Goal: Information Seeking & Learning: Learn about a topic

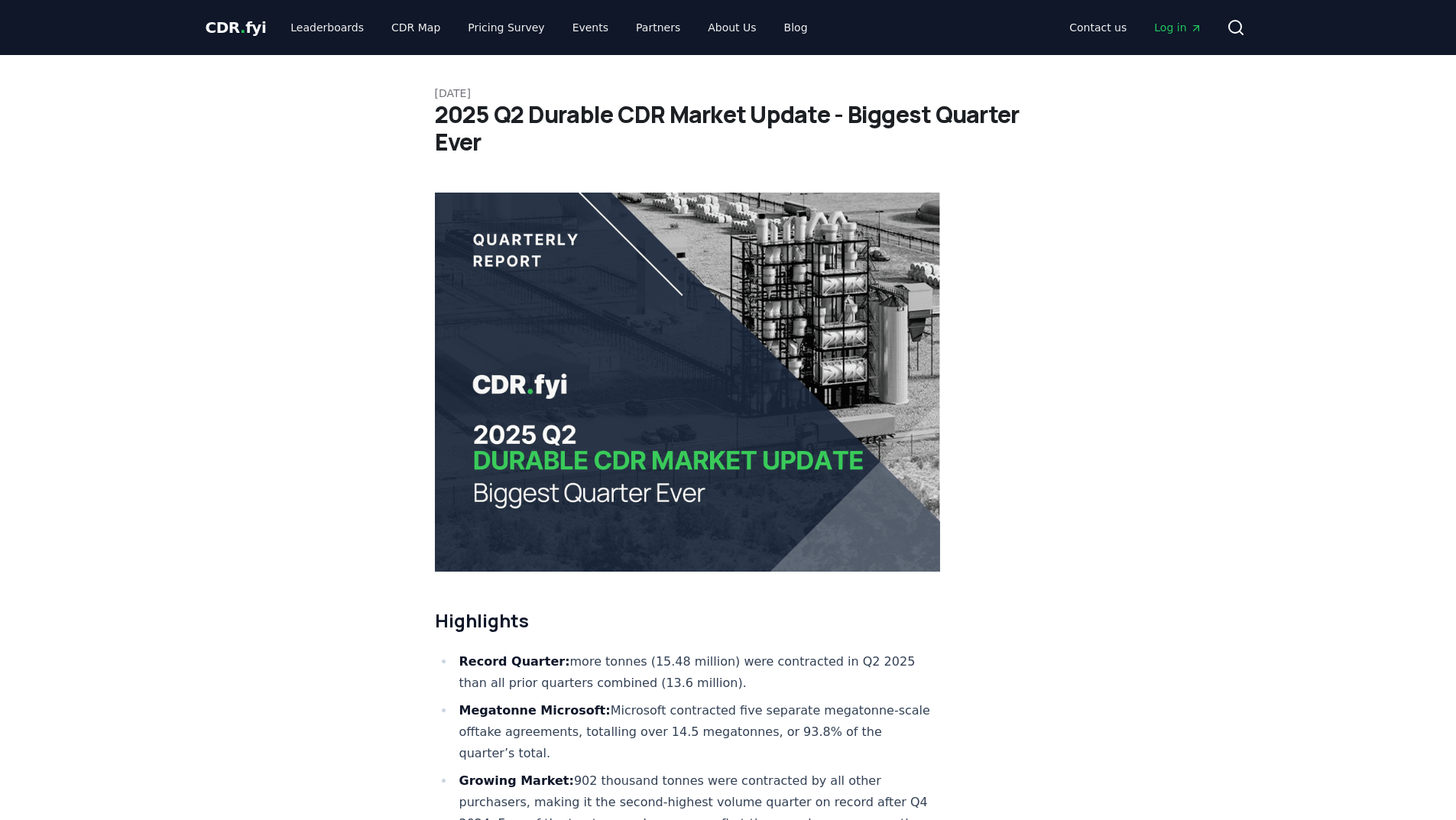
scroll to position [229, 0]
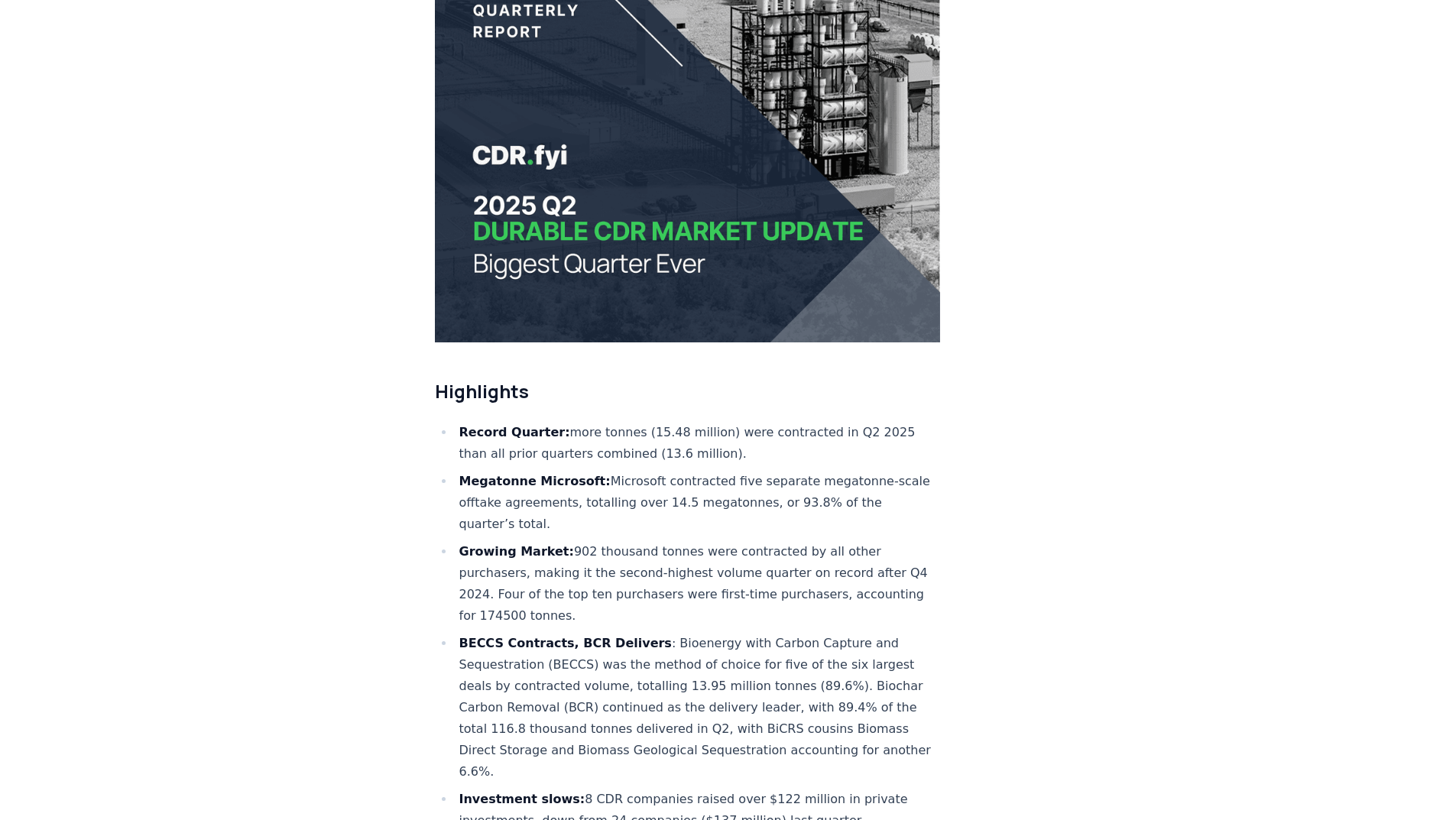
drag, startPoint x: 469, startPoint y: 382, endPoint x: 794, endPoint y: 385, distance: 325.0
drag, startPoint x: 715, startPoint y: 407, endPoint x: 566, endPoint y: 478, distance: 165.1
click at [566, 478] on ul "Record Quarter: more tonnes (15.48 million) were contracted in Q2 2025 than all…" at bounding box center [688, 627] width 506 height 410
click at [570, 471] on li "Megatonne Microsoft: Microsoft contracted five separate megatonne-scale offtake…" at bounding box center [698, 503] width 486 height 64
drag, startPoint x: 553, startPoint y: 472, endPoint x: 862, endPoint y: 559, distance: 321.0
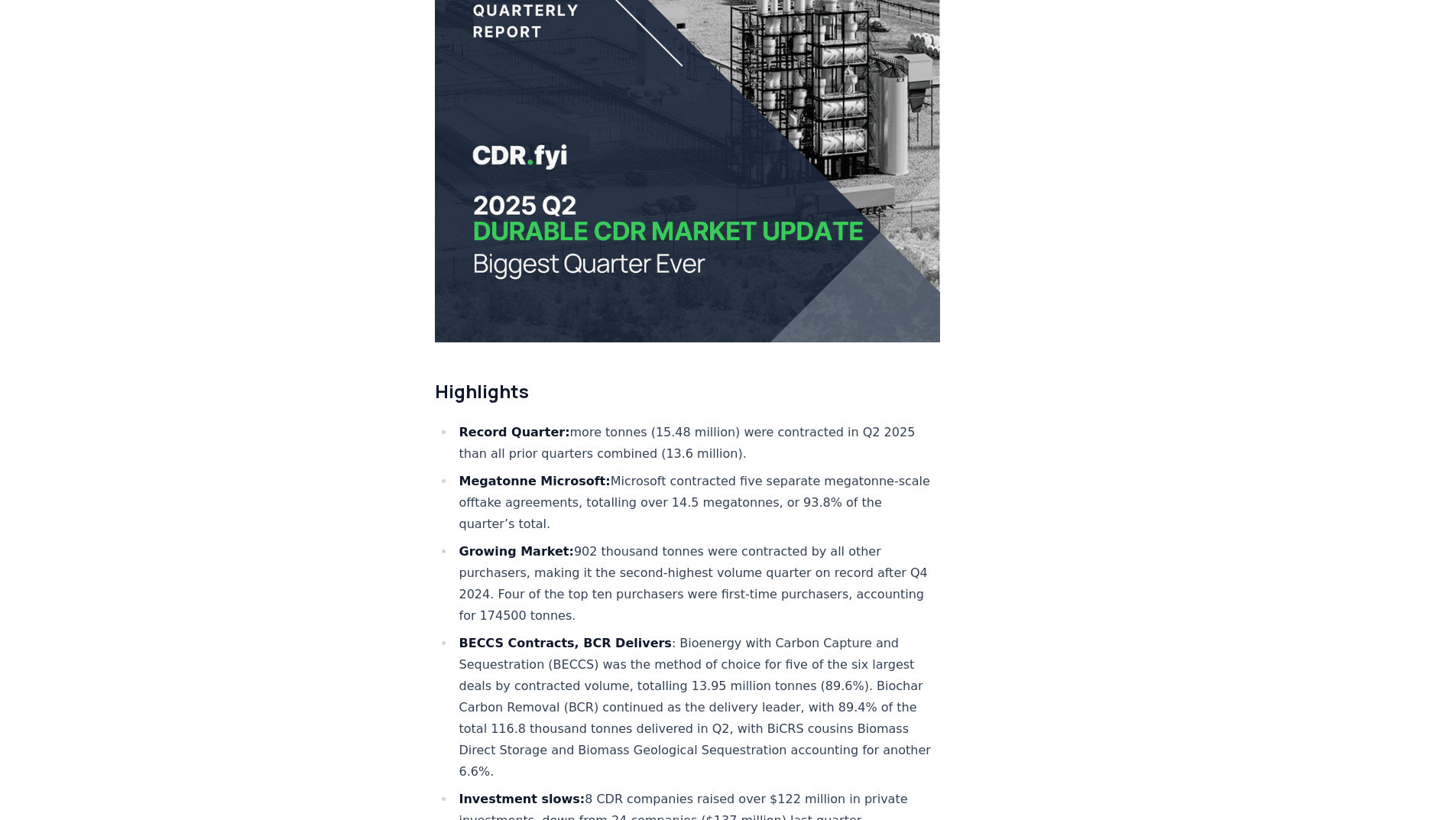
click at [862, 559] on ul "Record Quarter: more tonnes (15.48 million) were contracted in Q2 2025 than all…" at bounding box center [688, 627] width 506 height 410
click at [772, 559] on li "Growing Market: 902 thousand tonnes were contracted by all other purchasers, ma…" at bounding box center [698, 584] width 486 height 86
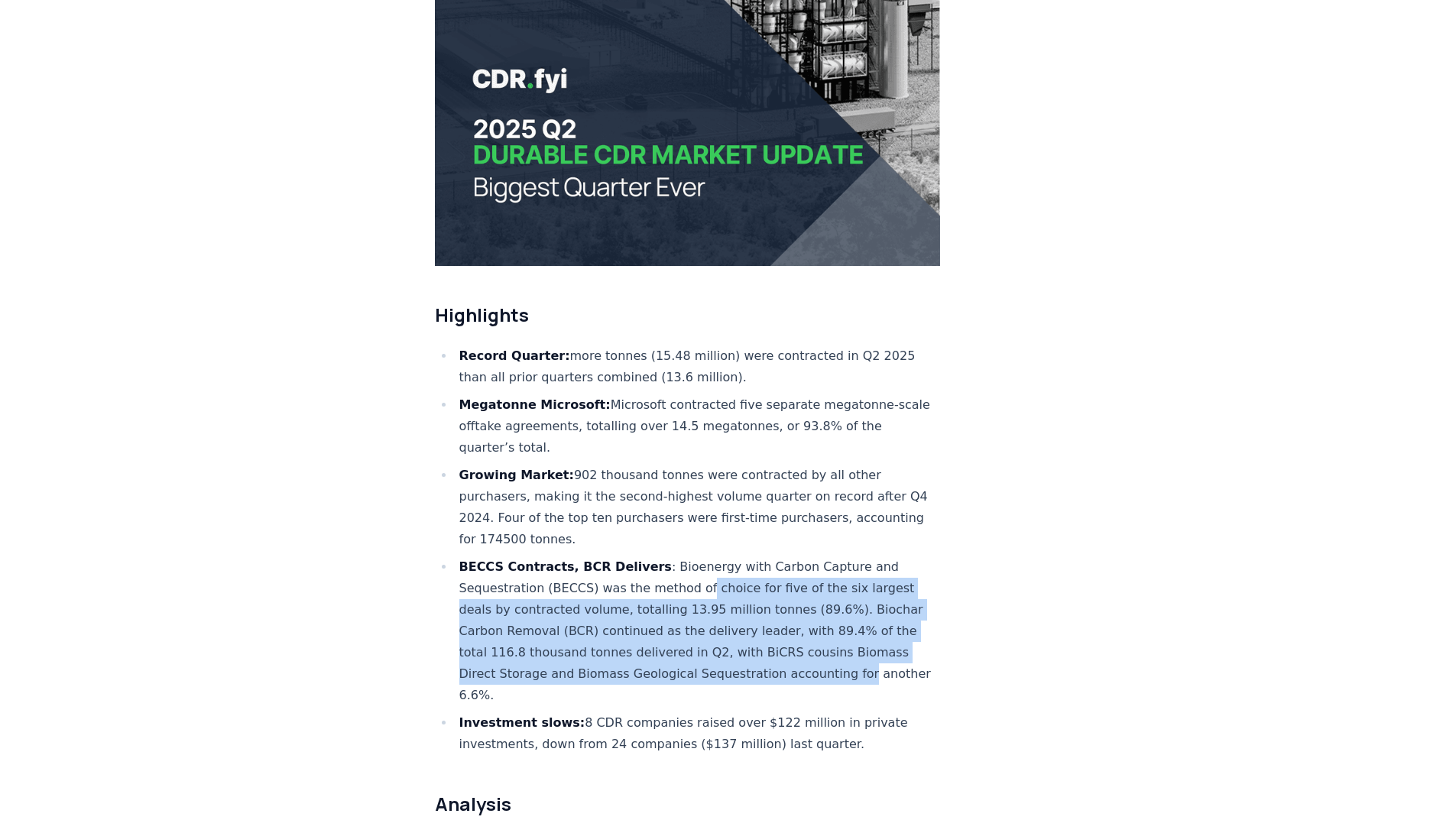
drag, startPoint x: 690, startPoint y: 533, endPoint x: 819, endPoint y: 581, distance: 137.6
click at [857, 627] on li "BECCS Contracts, BCR Delivers : Bioenergy with Carbon Capture and Sequestration…" at bounding box center [698, 631] width 486 height 150
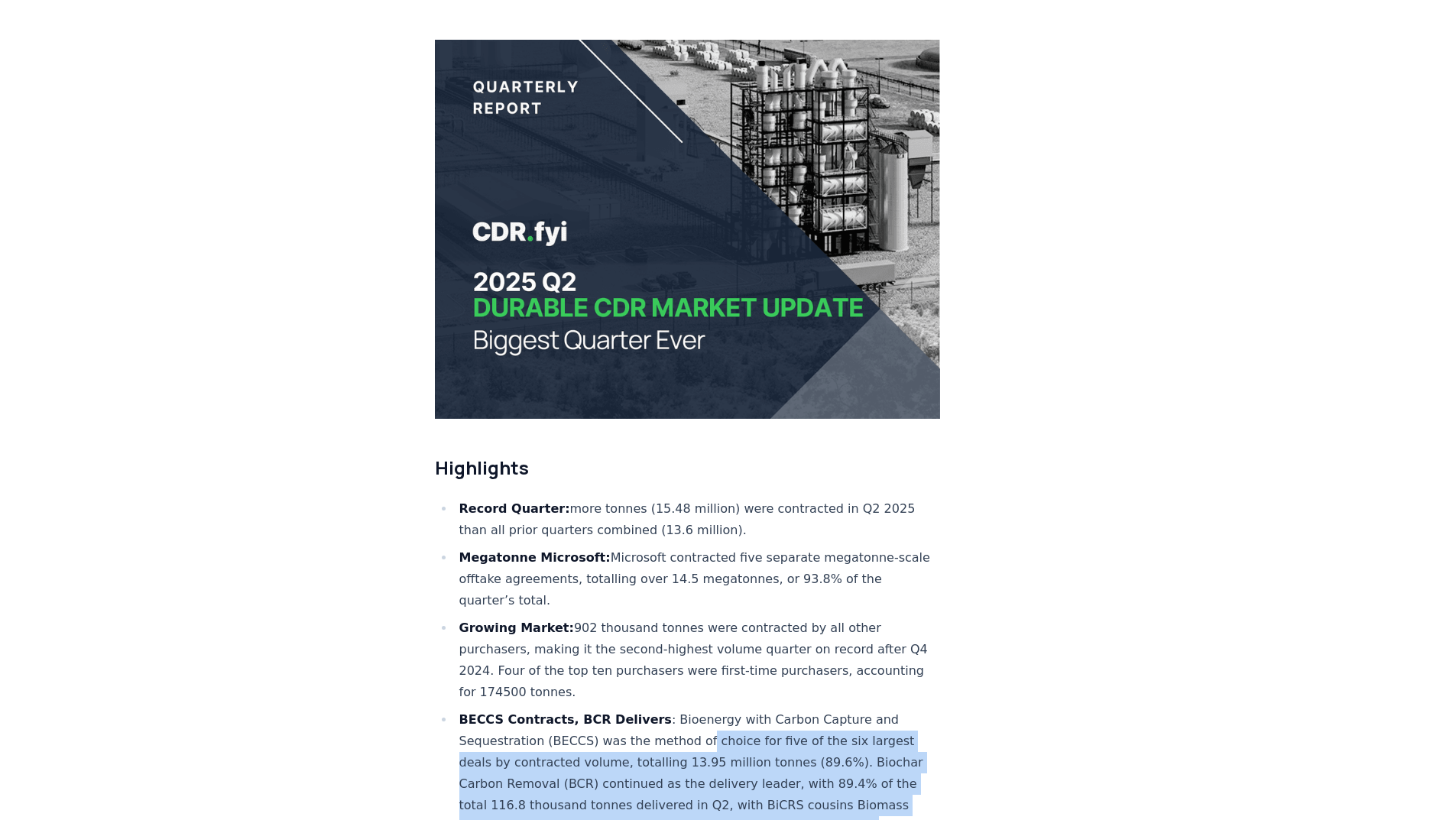
scroll to position [0, 0]
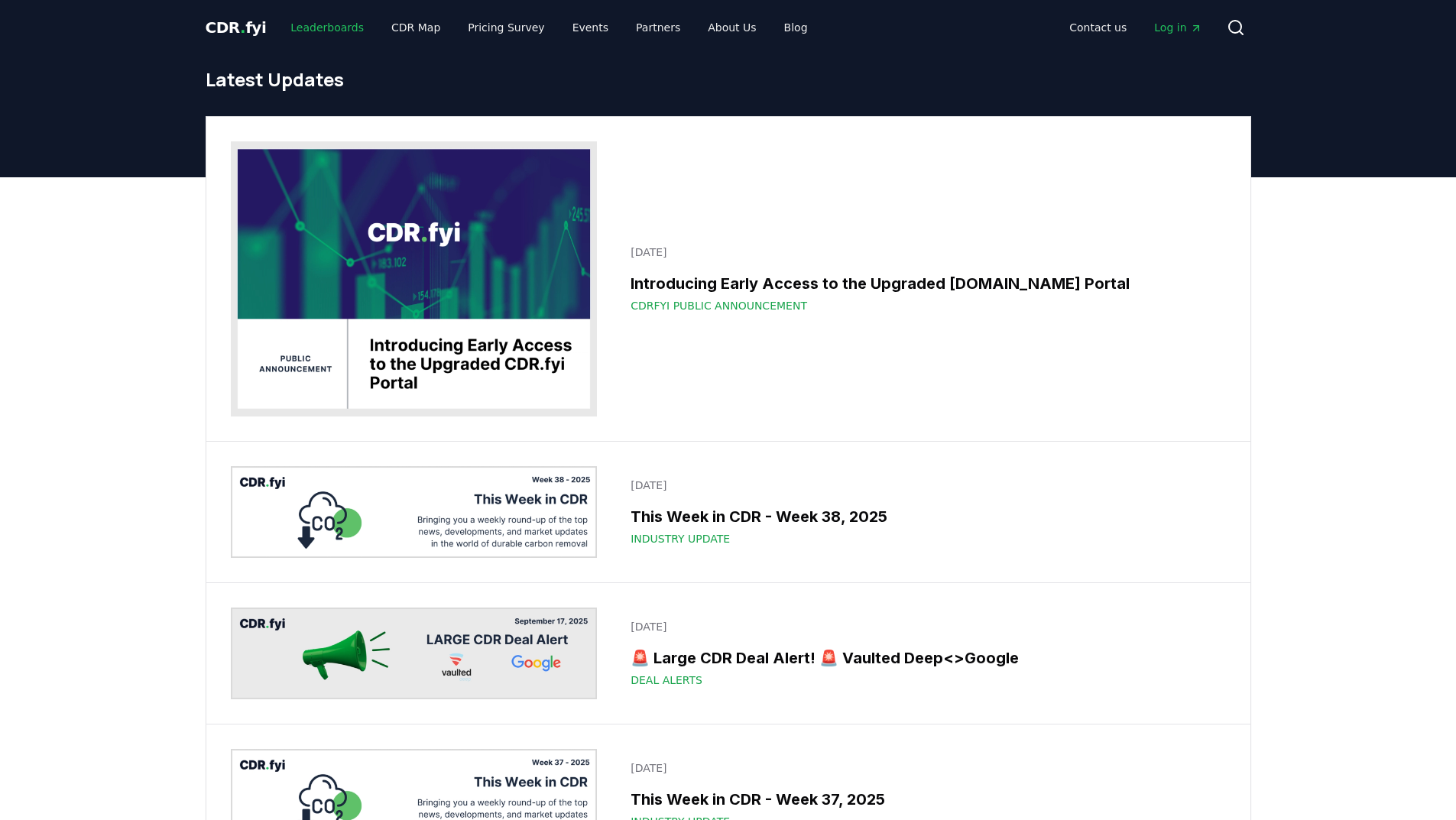
click at [325, 29] on link "Leaderboards" at bounding box center [327, 27] width 98 height 27
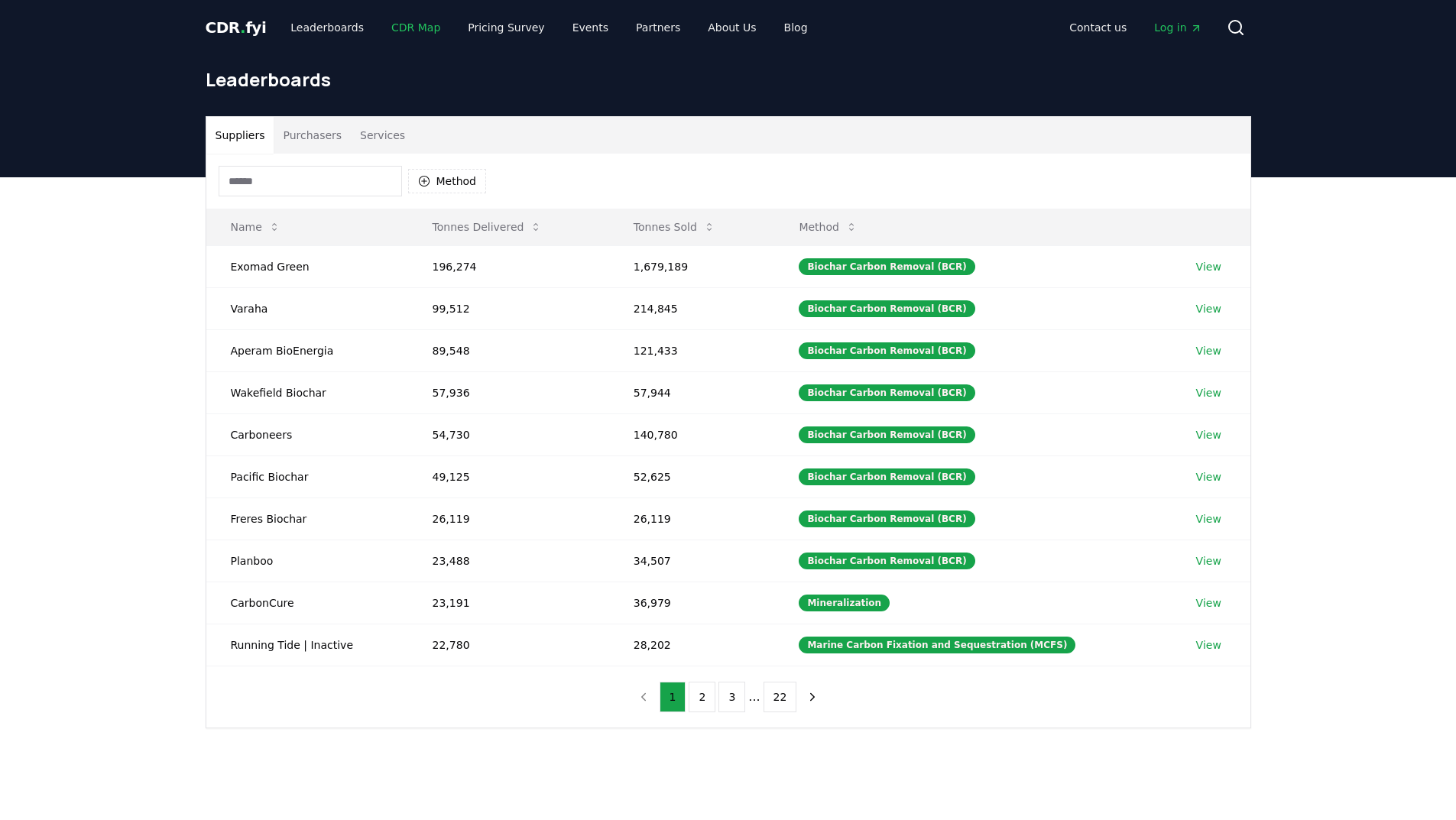
click at [399, 23] on link "CDR Map" at bounding box center [415, 27] width 73 height 27
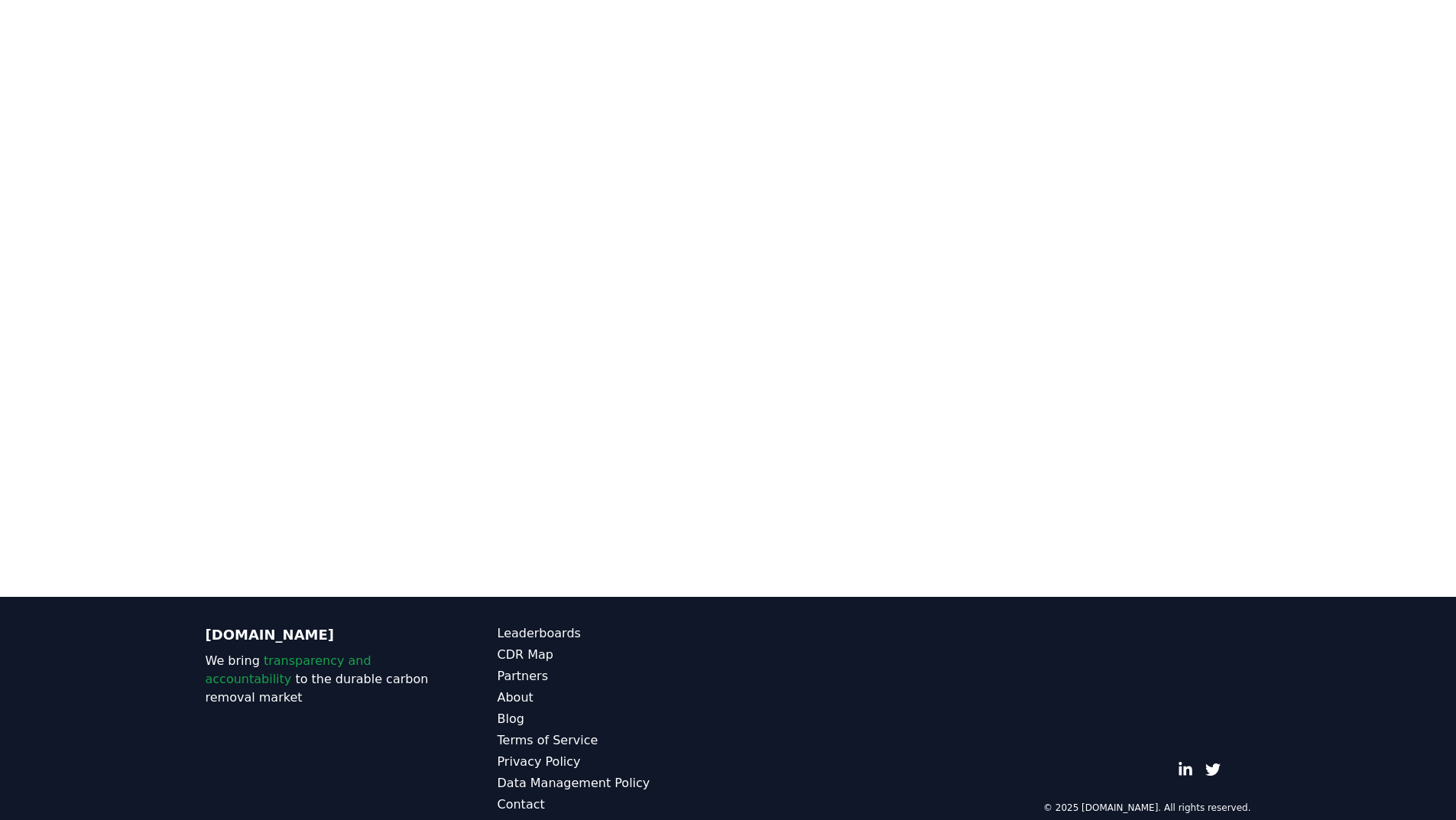
scroll to position [459, 0]
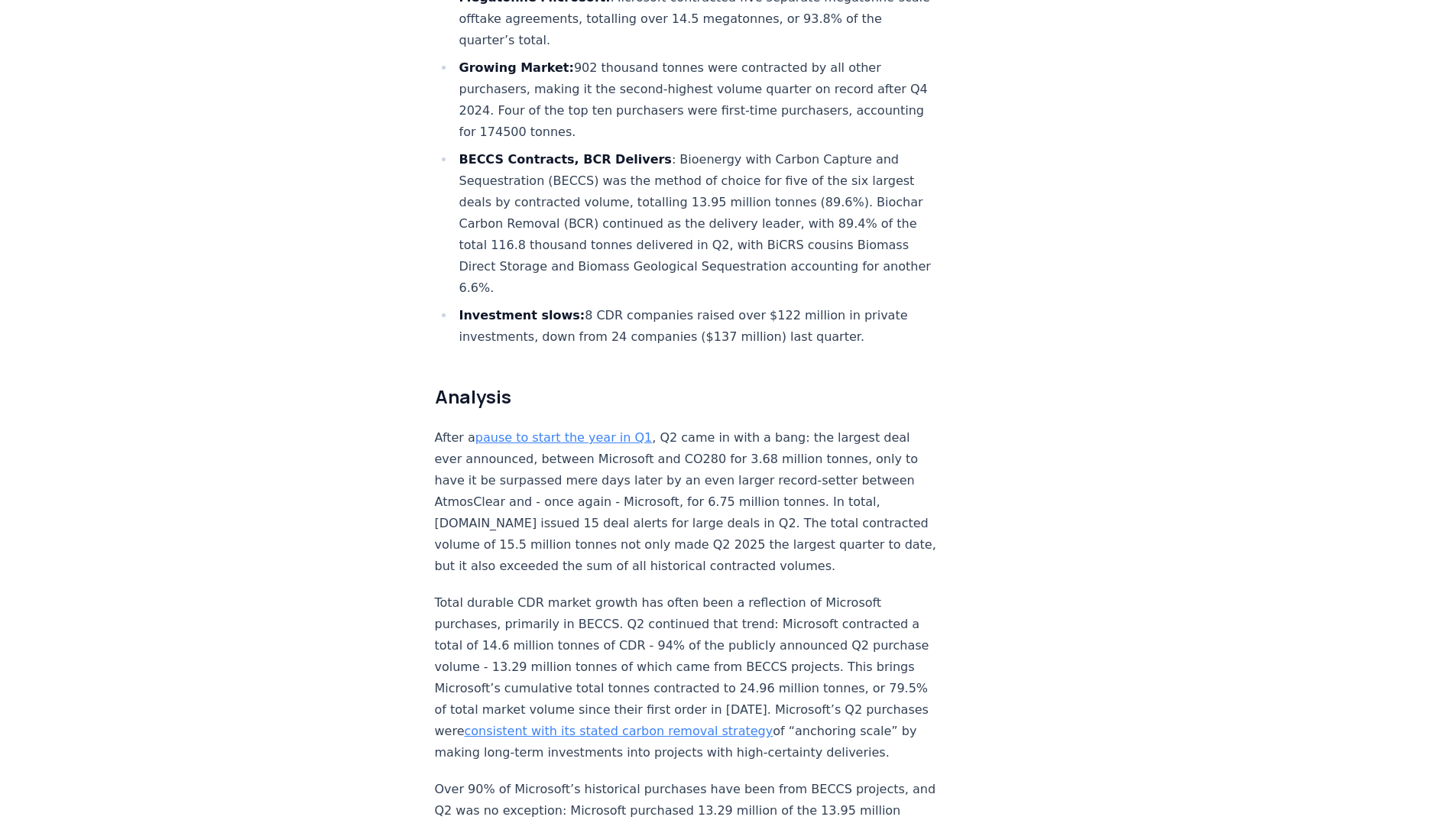
scroll to position [764, 0]
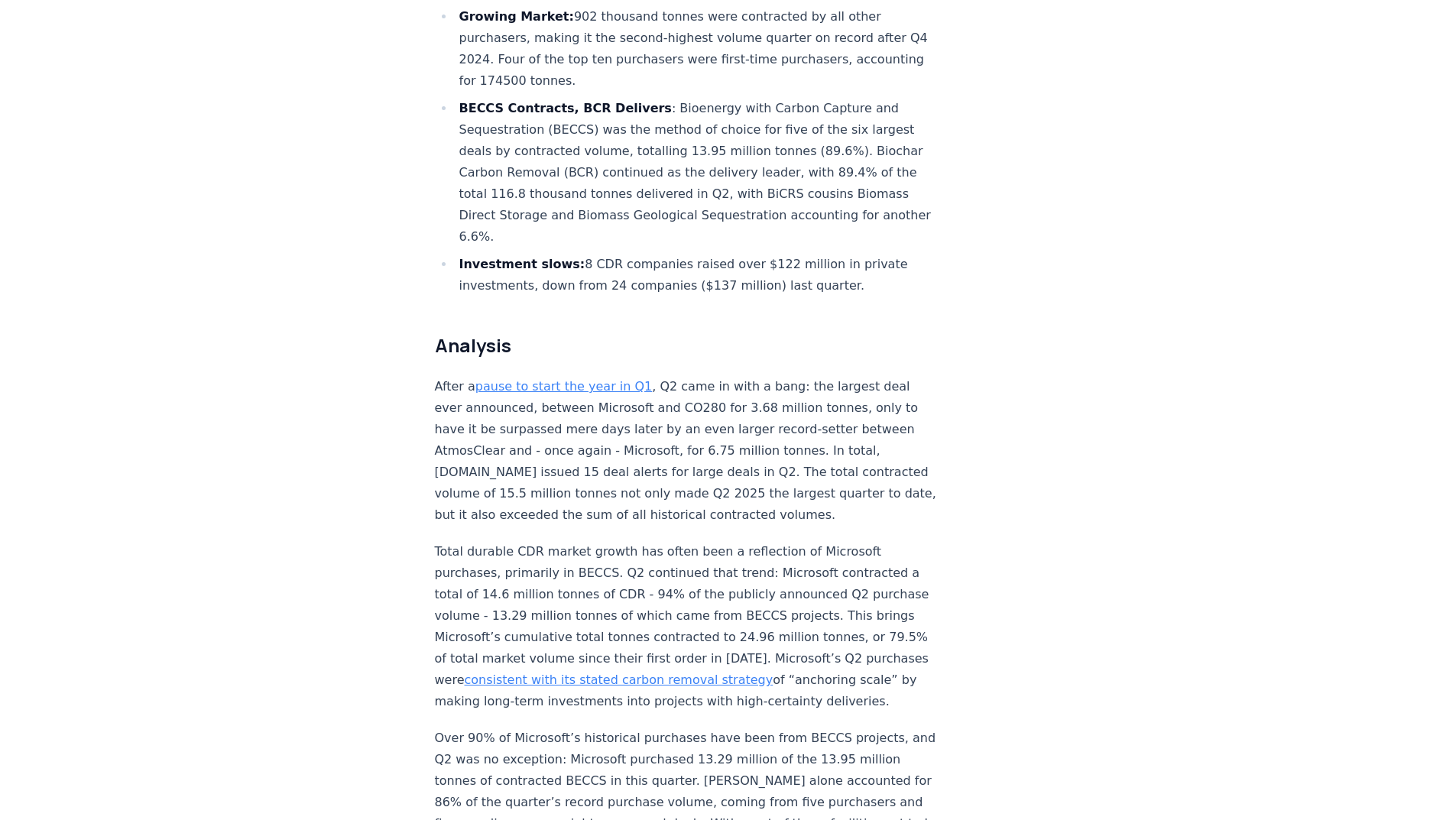
drag, startPoint x: 646, startPoint y: 286, endPoint x: 752, endPoint y: 354, distance: 125.9
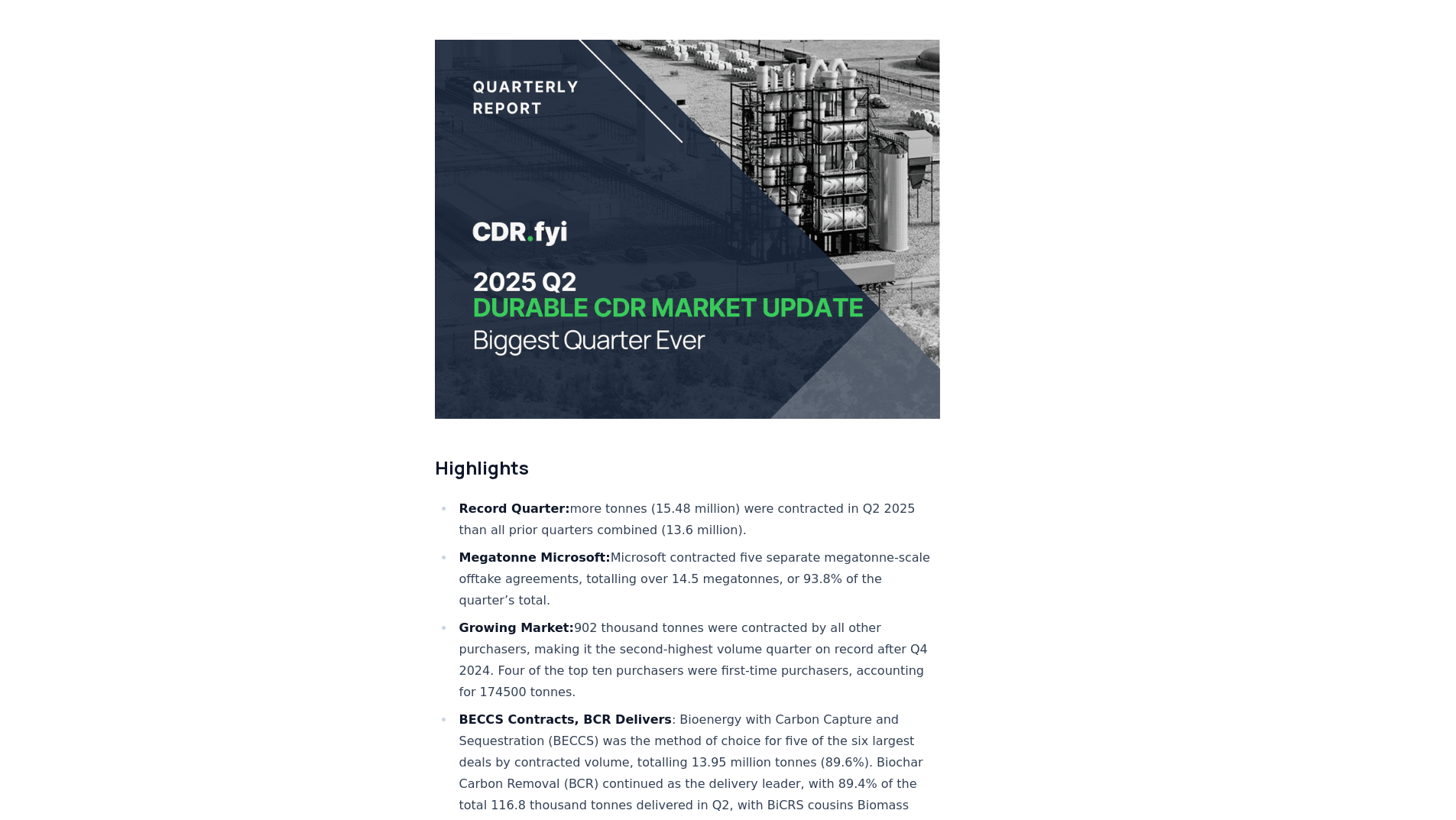
scroll to position [0, 0]
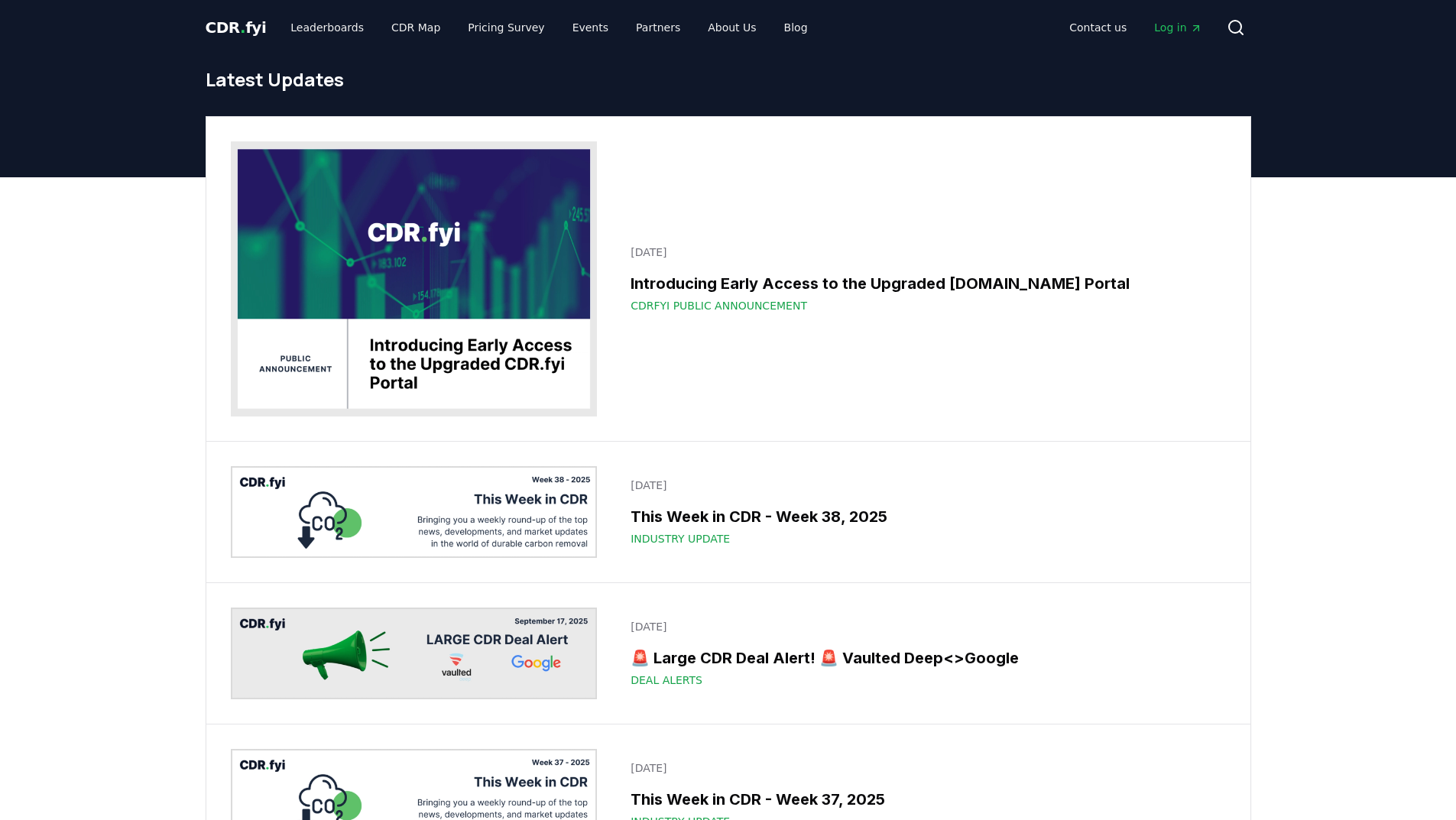
click at [240, 28] on span "." at bounding box center [242, 27] width 5 height 18
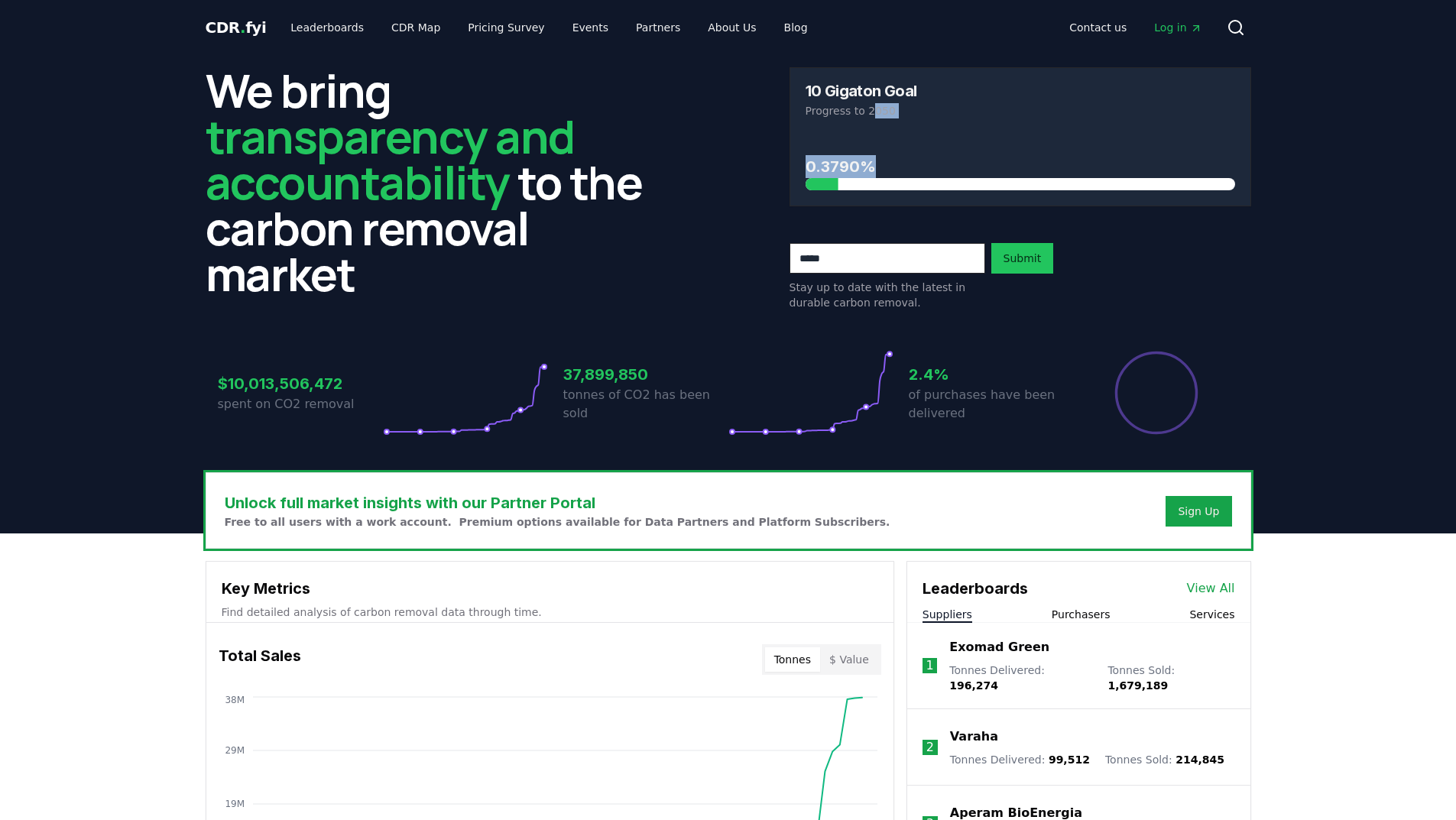
drag, startPoint x: 870, startPoint y: 107, endPoint x: 927, endPoint y: 170, distance: 85.0
click at [927, 170] on div "10 Gigaton Goal Progress to 2050 0.3790%" at bounding box center [1020, 137] width 462 height 139
click at [755, 202] on div "We bring transparency and accountability to the carbon removal market 10 Gigato…" at bounding box center [729, 189] width 1046 height 243
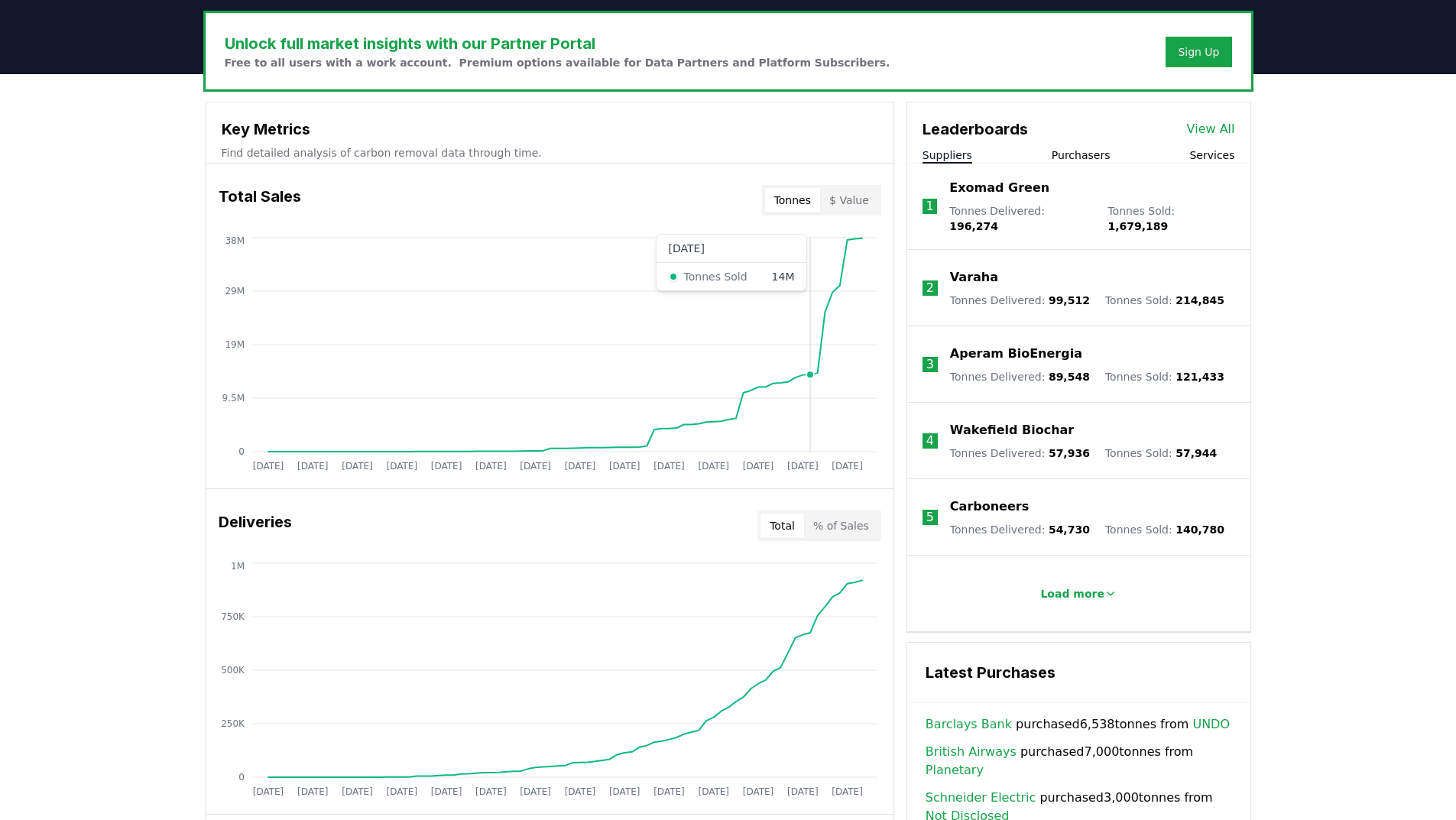
scroll to position [459, 0]
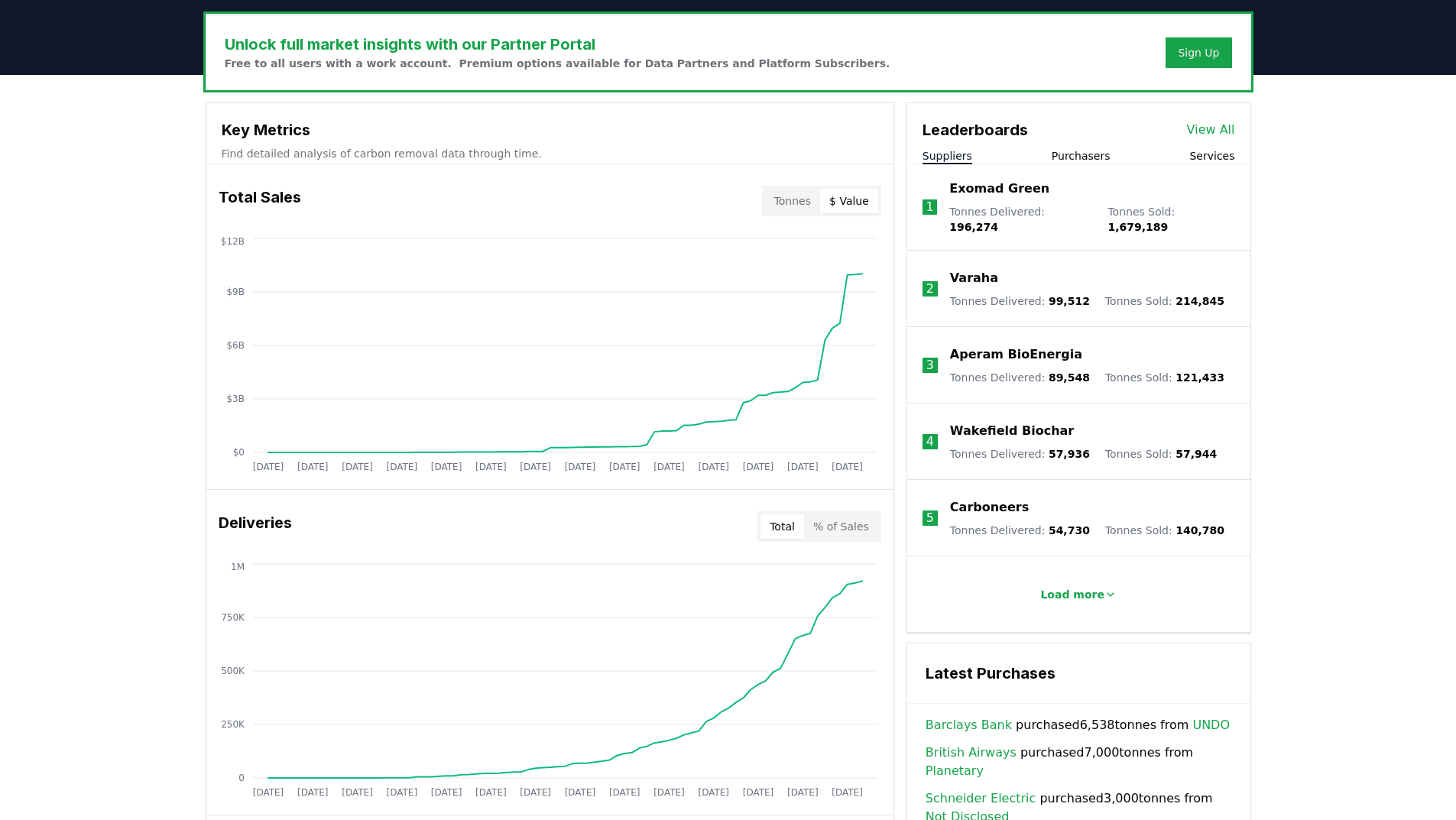
click at [847, 203] on button "$ Value" at bounding box center [849, 201] width 58 height 25
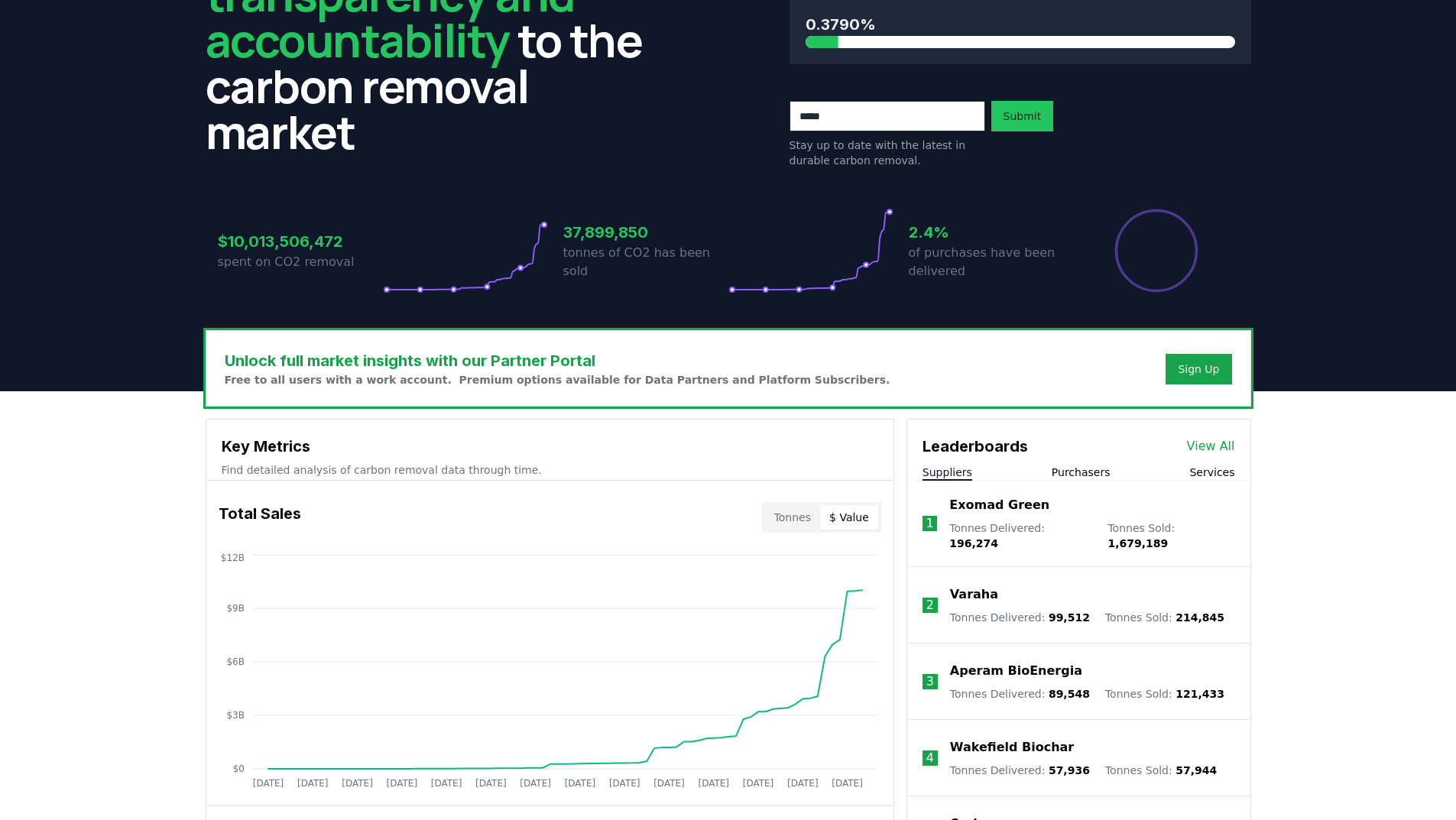
scroll to position [229, 0]
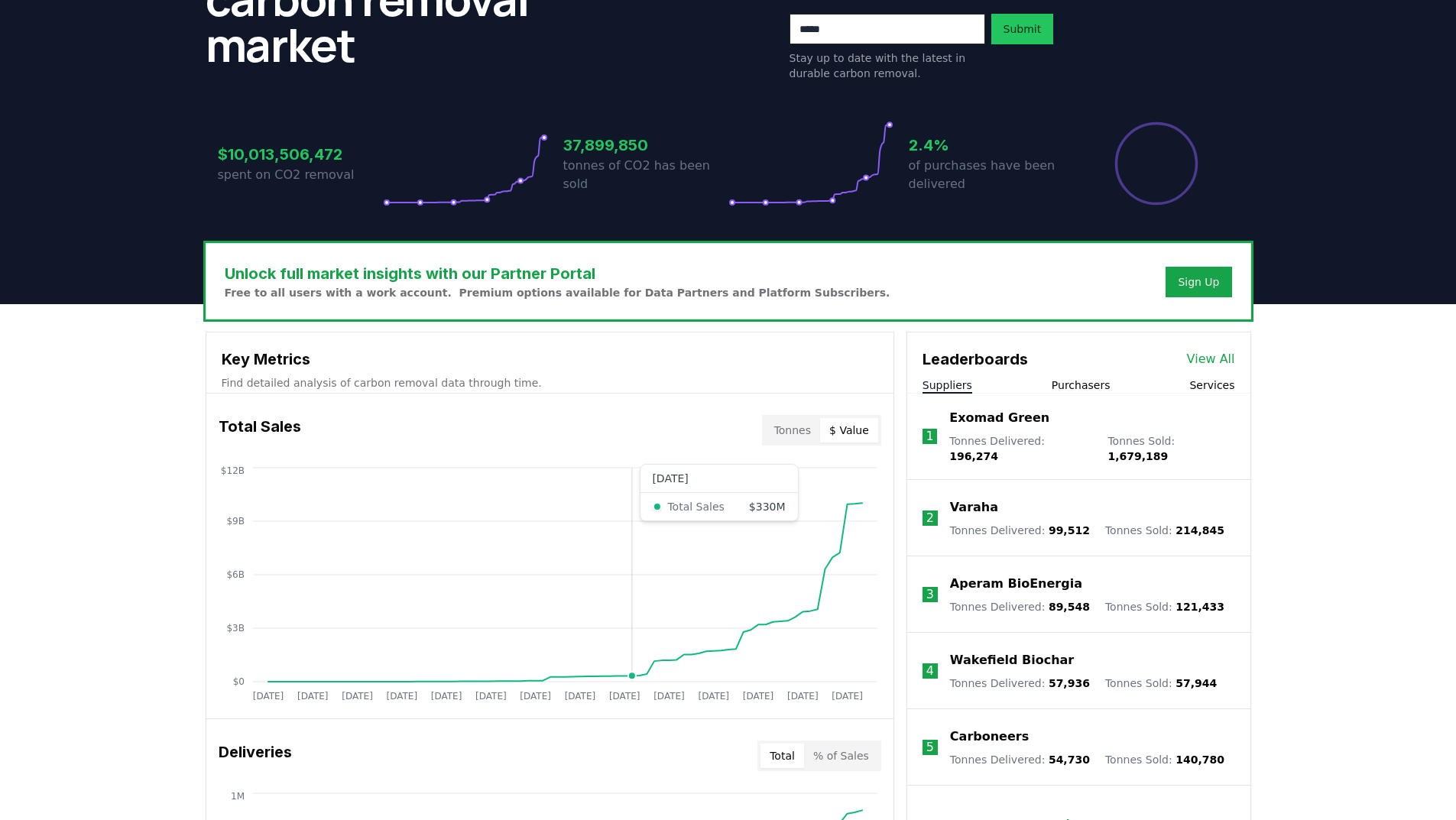
drag, startPoint x: 629, startPoint y: 611, endPoint x: 1318, endPoint y: 331, distance: 743.7
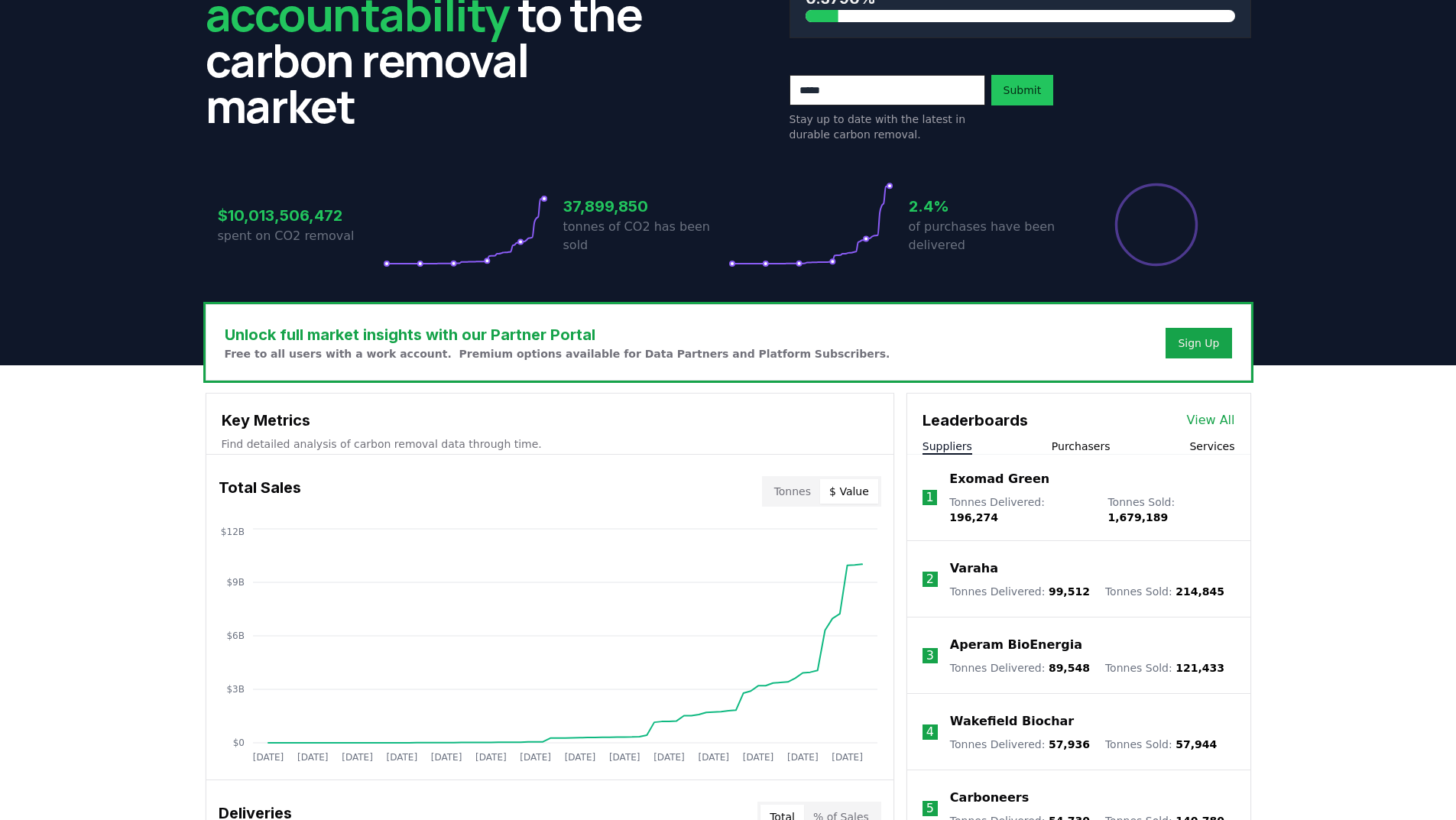
scroll to position [77, 0]
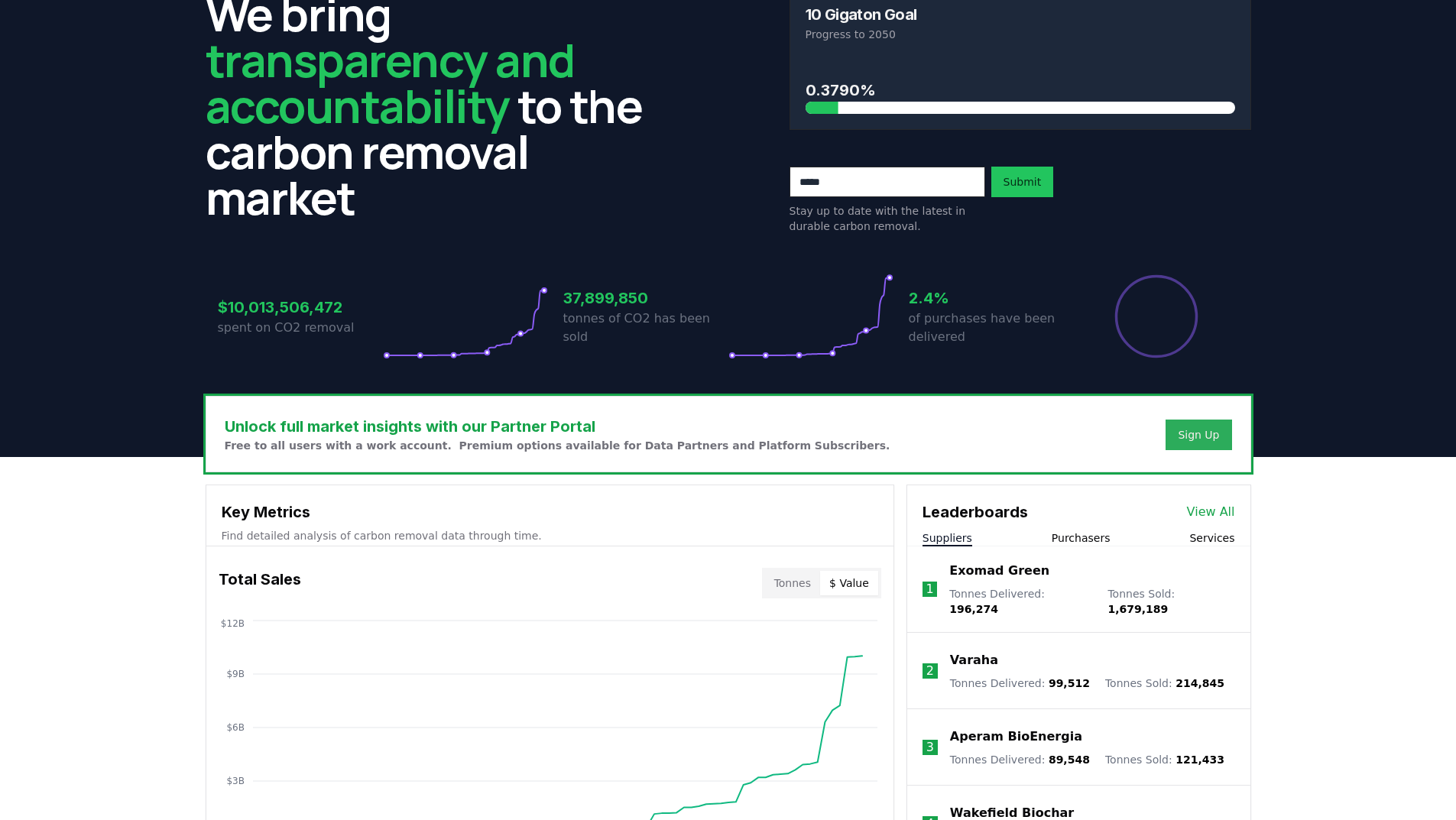
click at [1199, 429] on div "Sign Up" at bounding box center [1198, 435] width 41 height 16
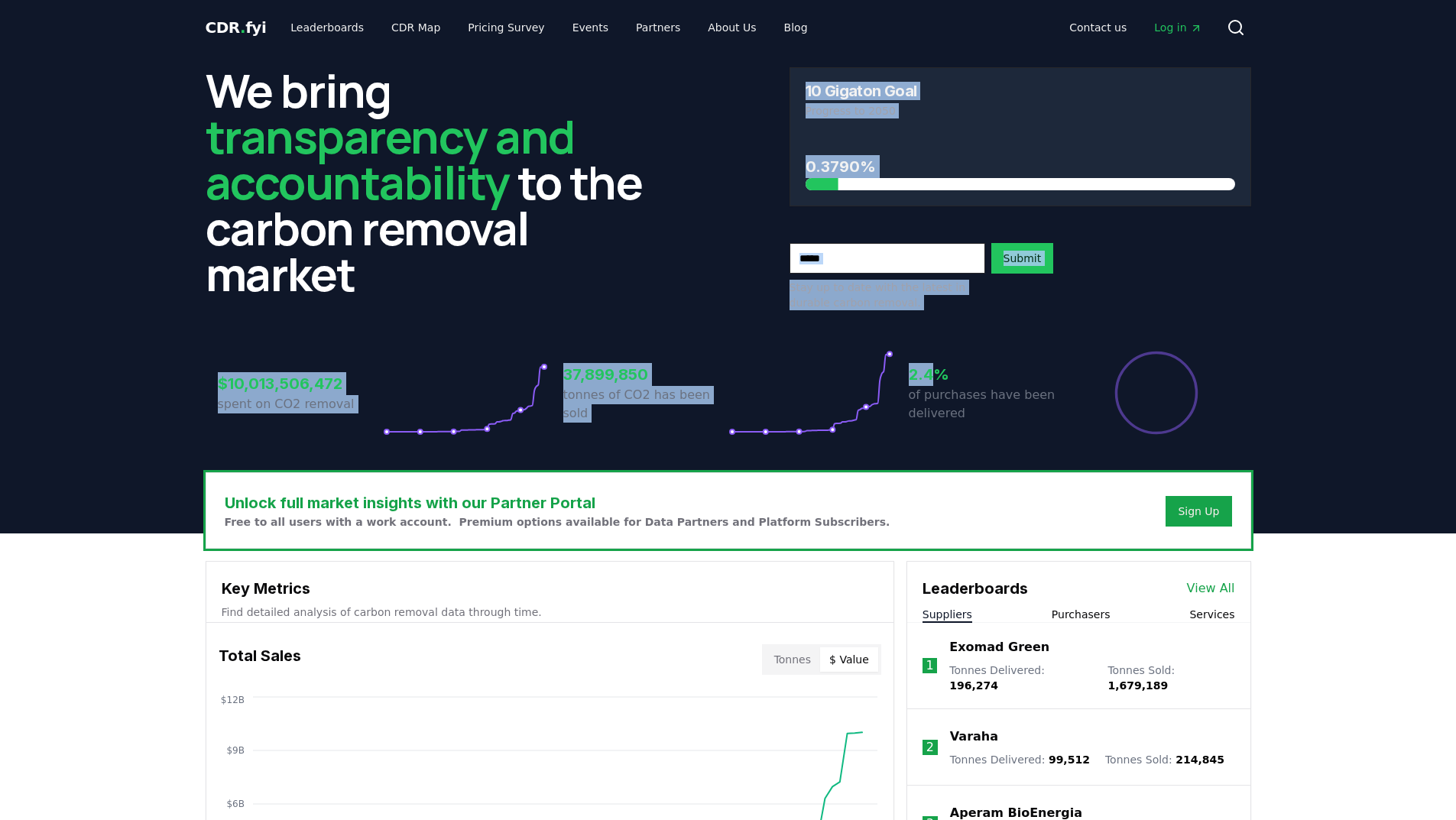
drag, startPoint x: 794, startPoint y: 78, endPoint x: 933, endPoint y: 330, distance: 287.8
click at [933, 330] on div "We bring transparency and accountability to the carbon removal market 10 Gigato…" at bounding box center [729, 263] width 1071 height 417
click at [933, 328] on div "$10,013,506,472 spent on CO2 removal 37,899,850 tonnes of CO2 has been sold 2.4…" at bounding box center [729, 384] width 1046 height 128
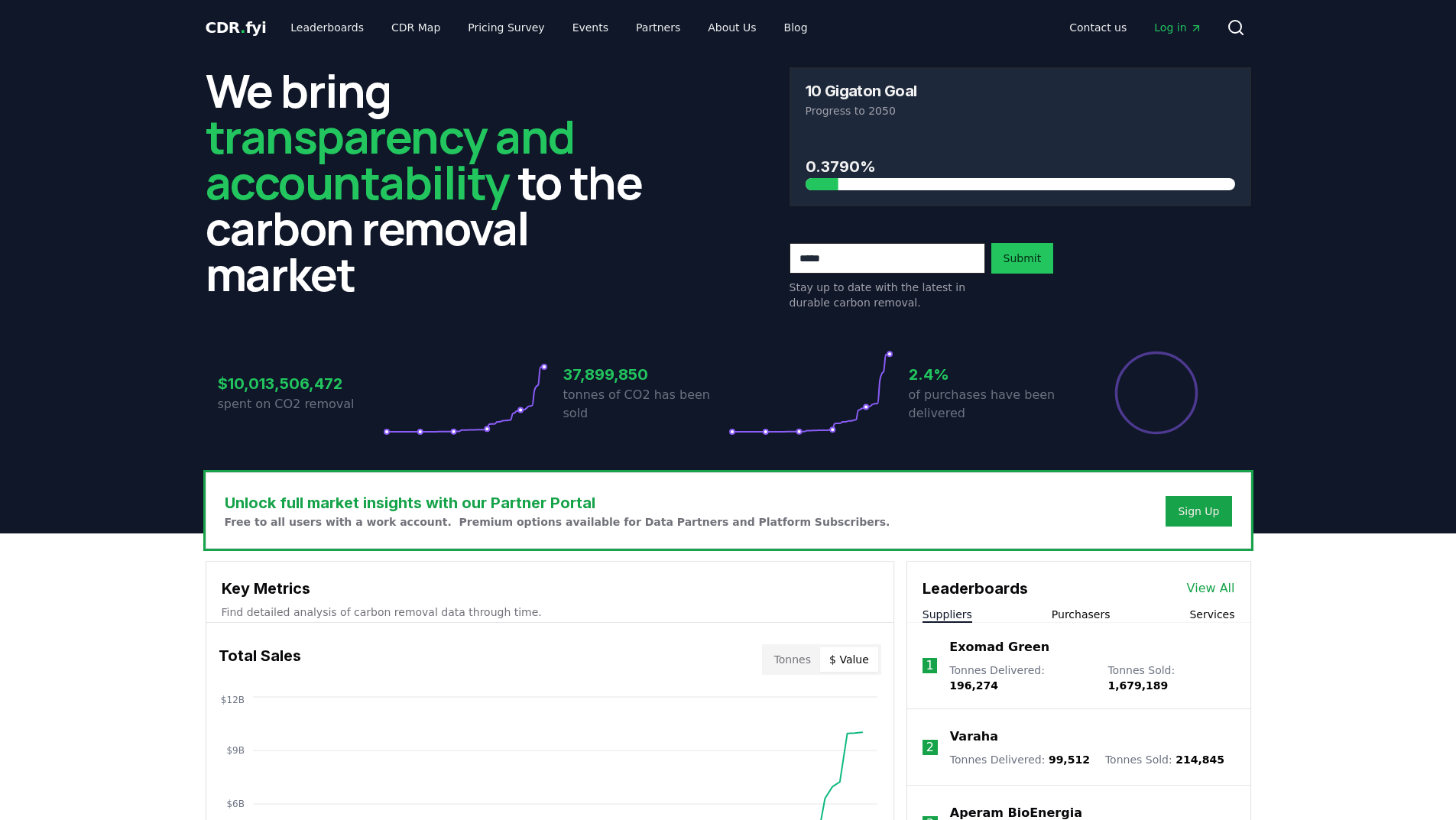
click at [926, 261] on input "email" at bounding box center [888, 258] width 196 height 30
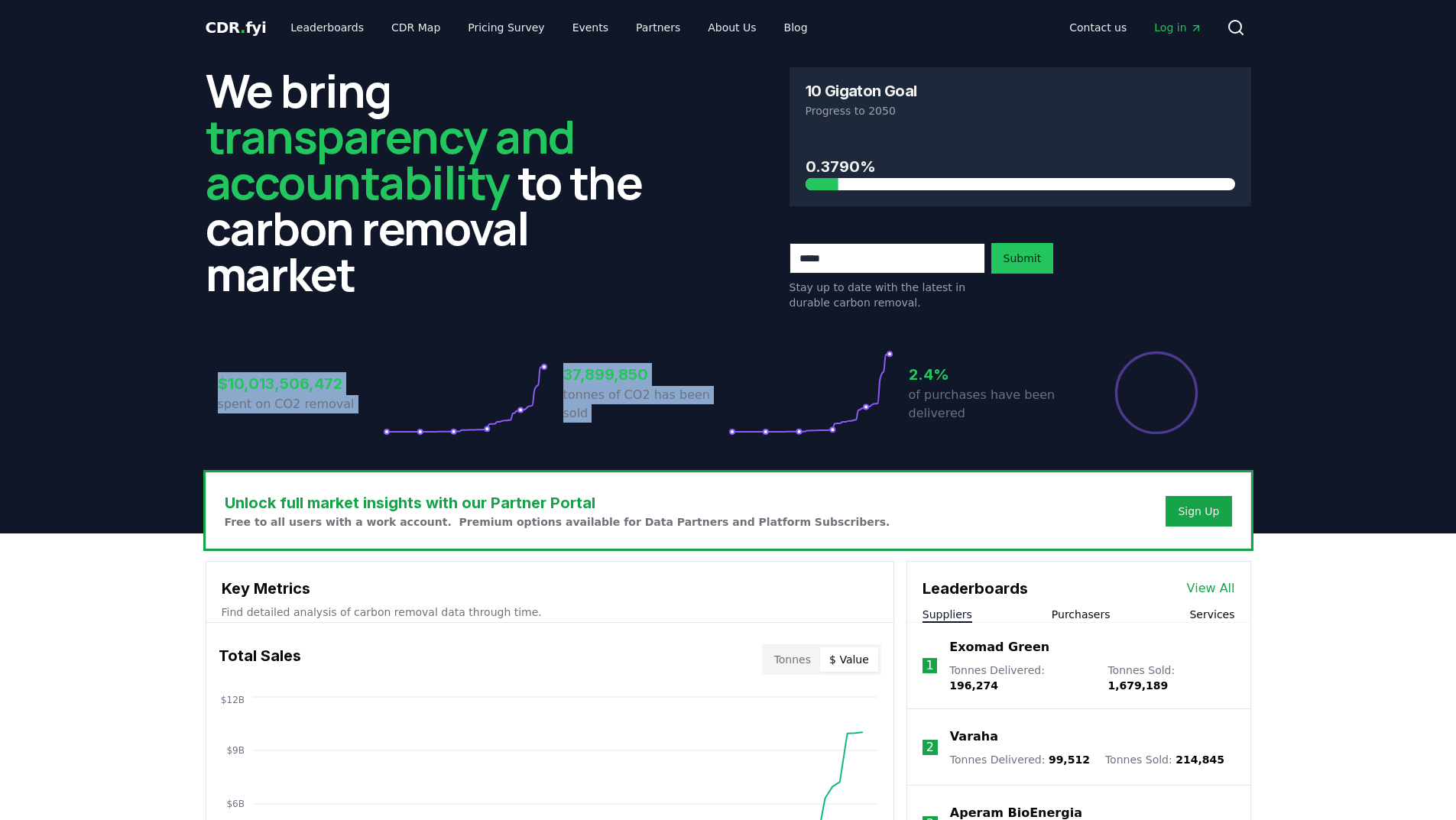
drag, startPoint x: 218, startPoint y: 378, endPoint x: 904, endPoint y: 413, distance: 686.9
click at [897, 413] on div "$10,013,506,472 spent on CO2 removal 37,899,850 tonnes of CO2 has been sold 2.4…" at bounding box center [729, 393] width 1021 height 86
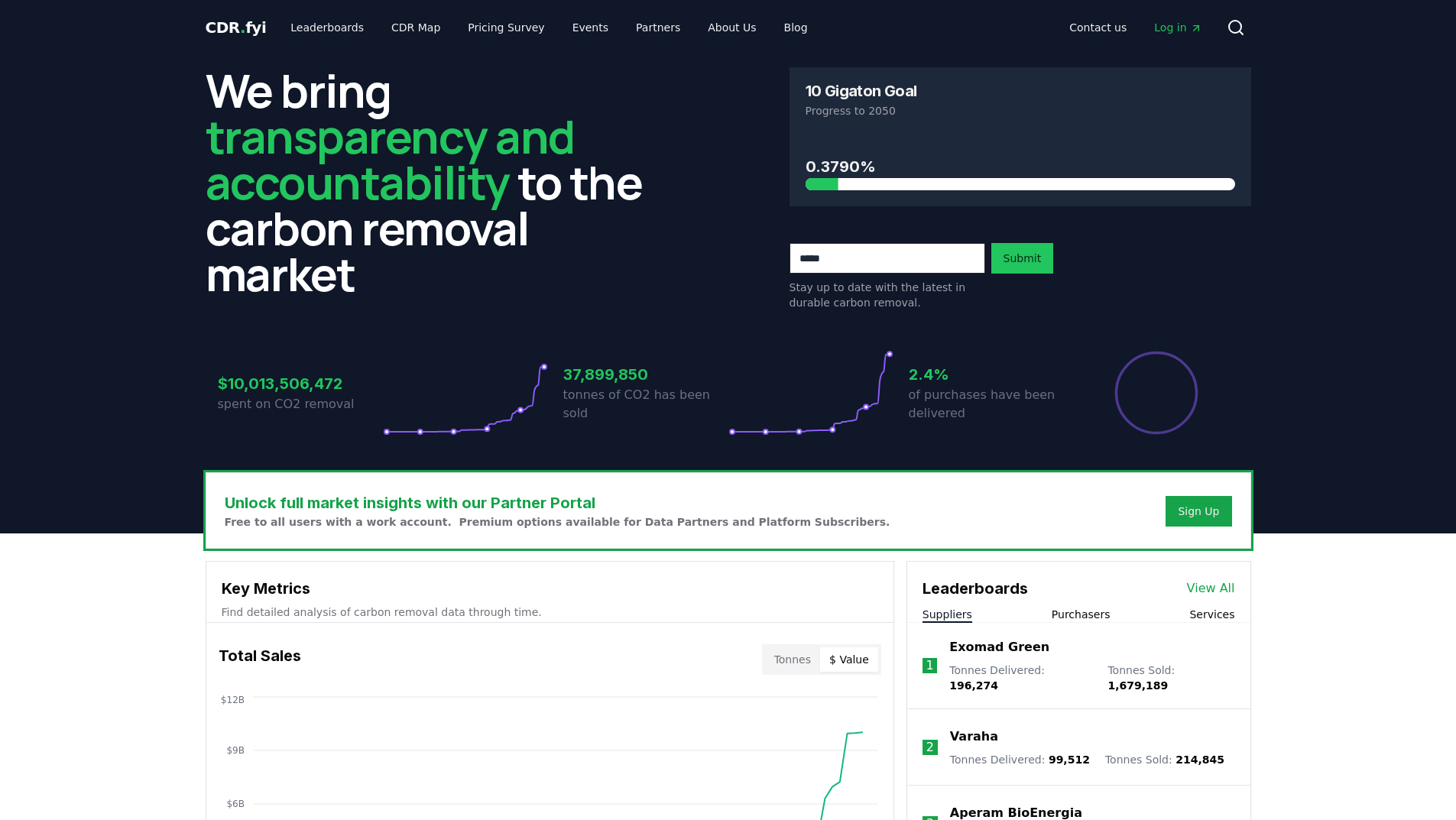
click at [964, 414] on p "of purchases have been delivered" at bounding box center [992, 404] width 166 height 37
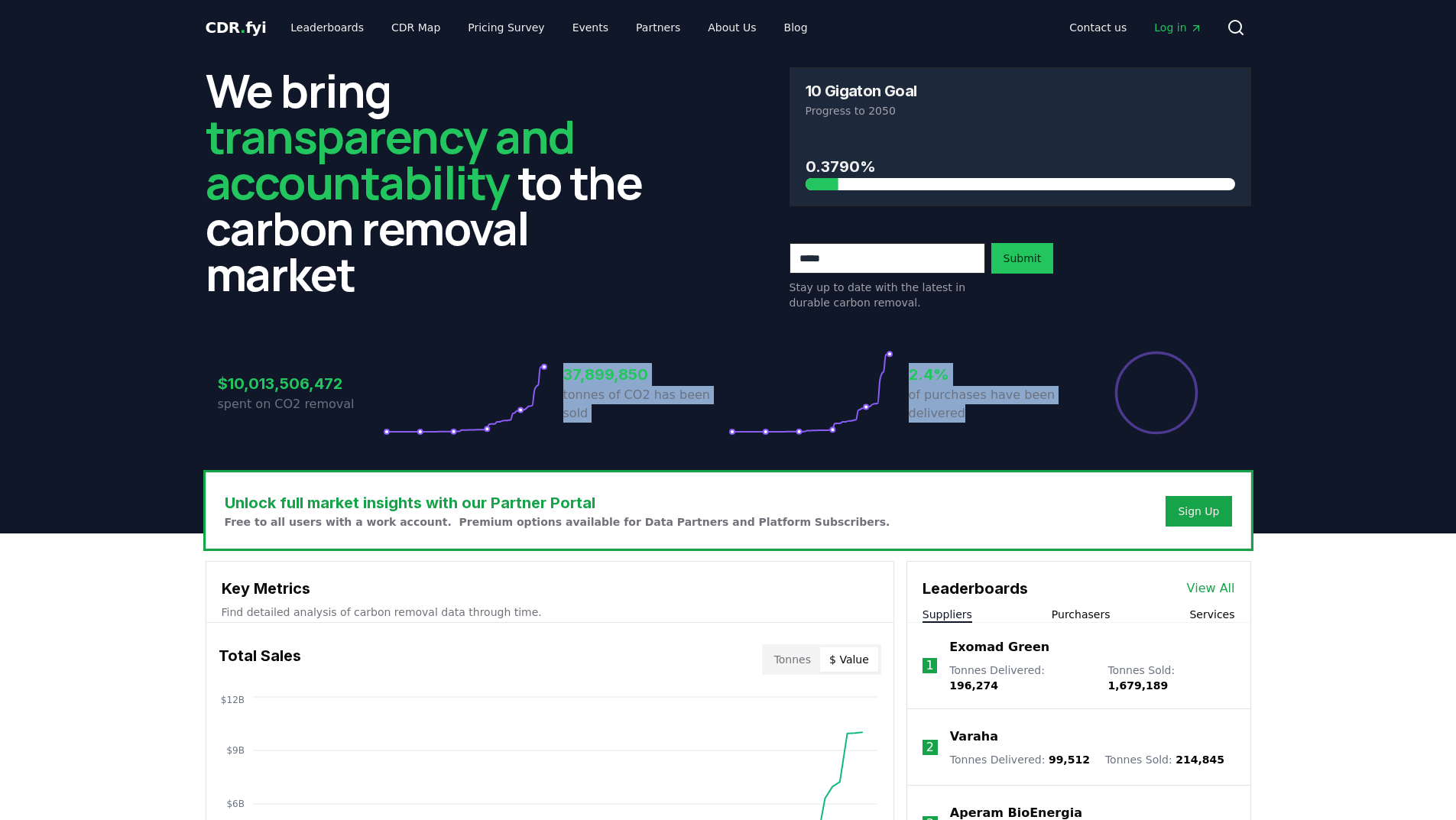
drag, startPoint x: 964, startPoint y: 414, endPoint x: 496, endPoint y: 372, distance: 469.9
click at [496, 372] on div "$10,013,506,472 spent on CO2 removal 37,899,850 tonnes of CO2 has been sold 2.4…" at bounding box center [729, 393] width 1021 height 86
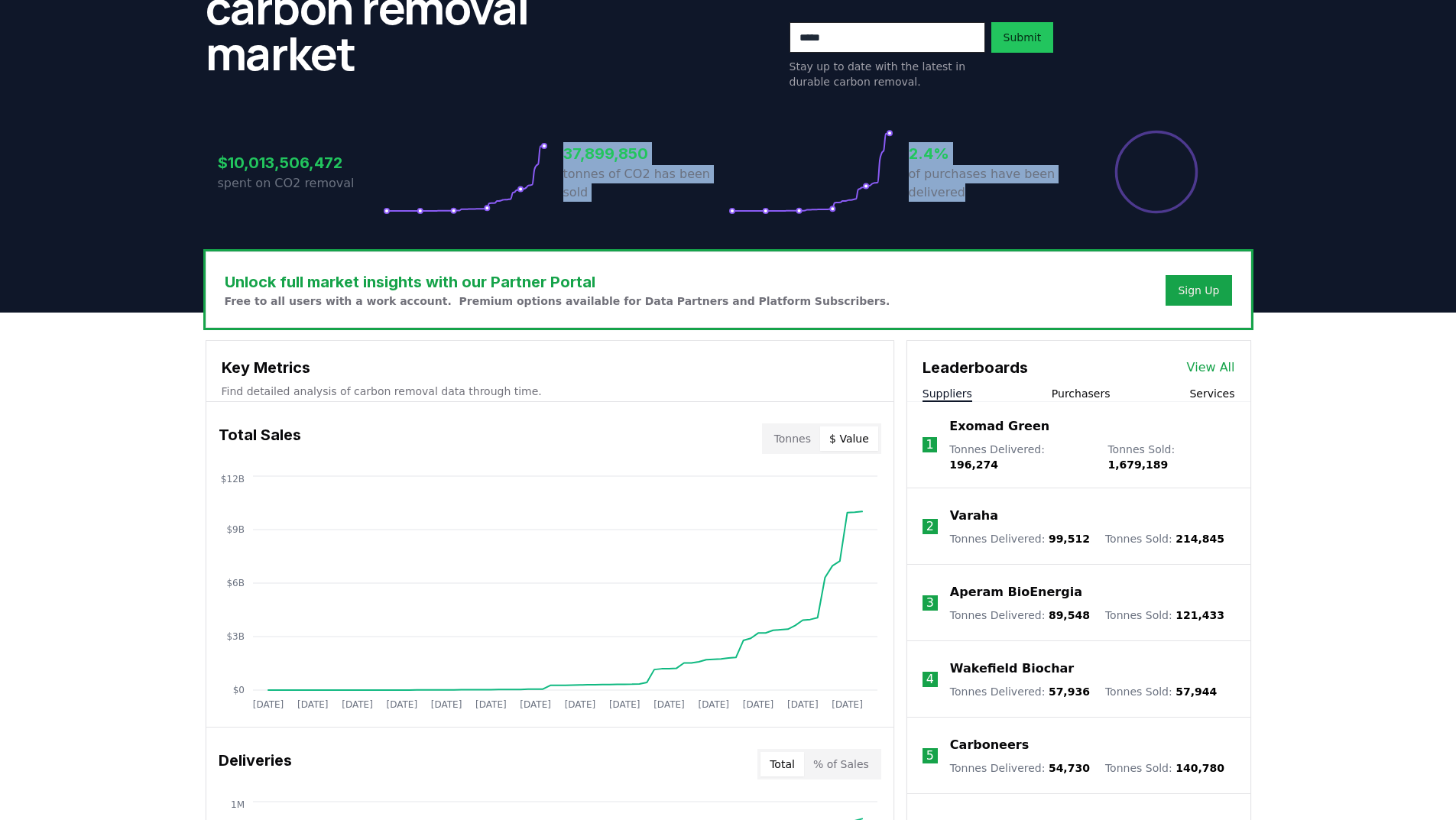
scroll to position [229, 0]
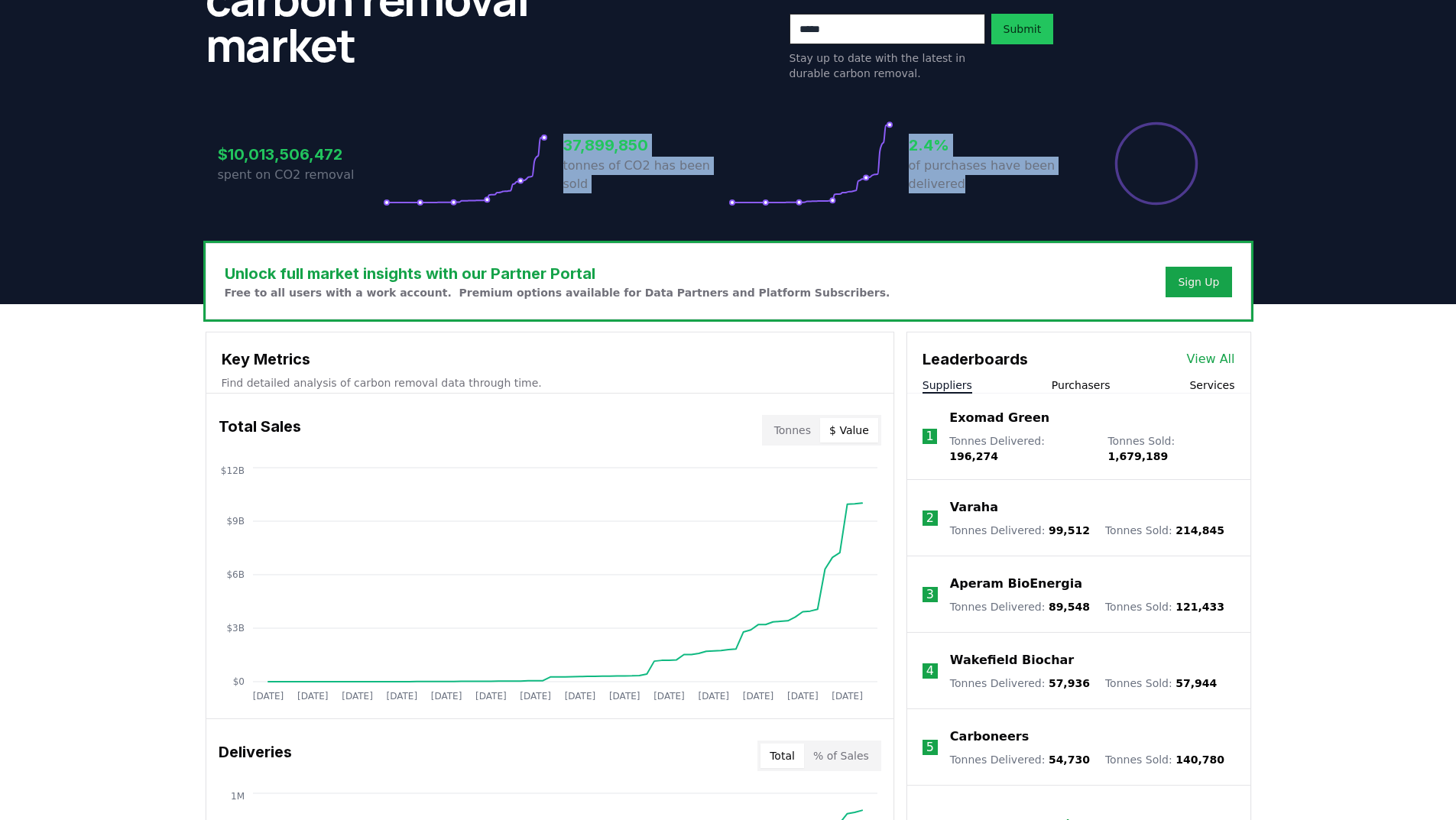
click at [859, 432] on button "$ Value" at bounding box center [849, 431] width 58 height 25
click at [796, 433] on button "Tonnes" at bounding box center [792, 431] width 55 height 25
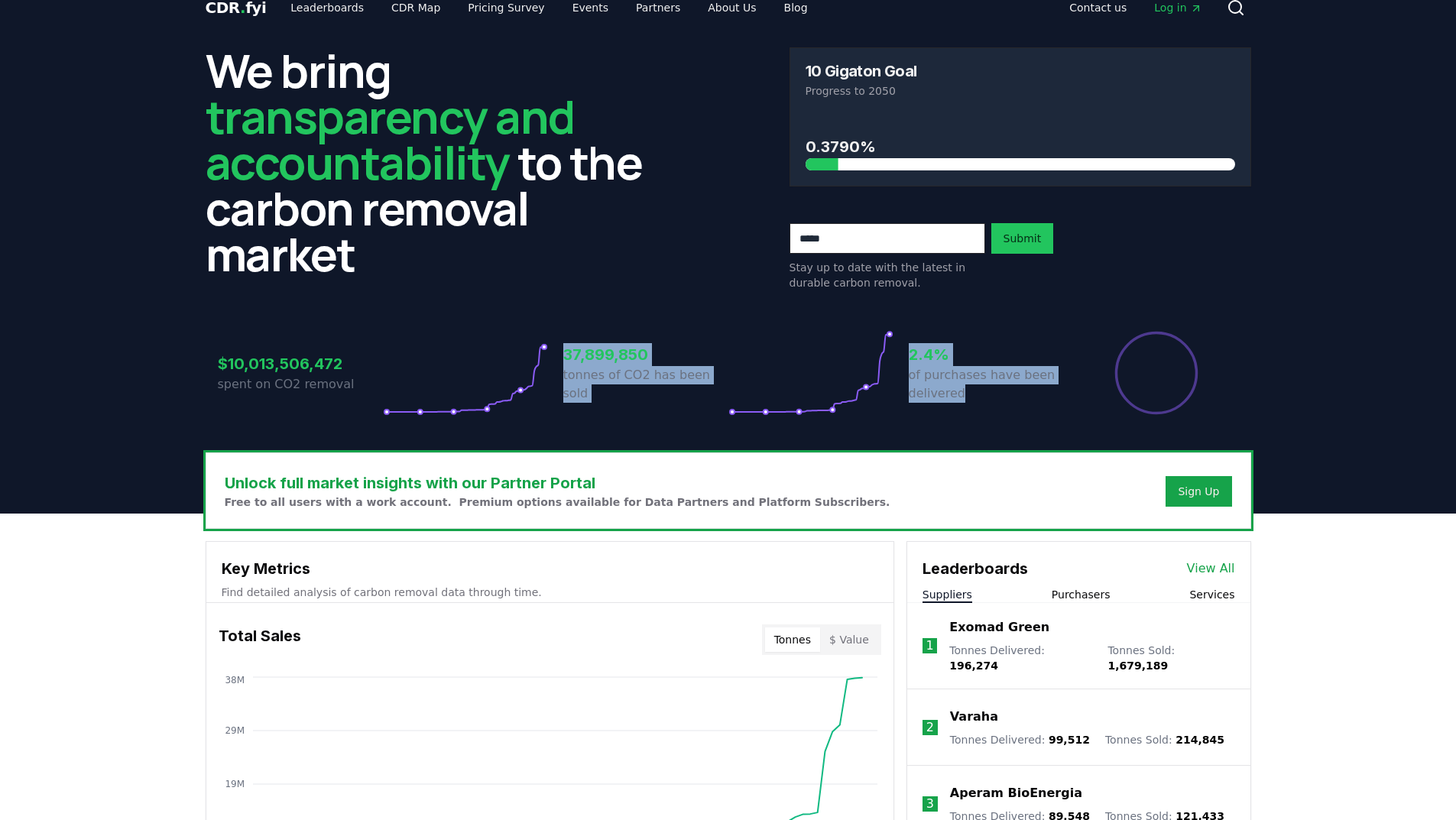
scroll to position [249, 0]
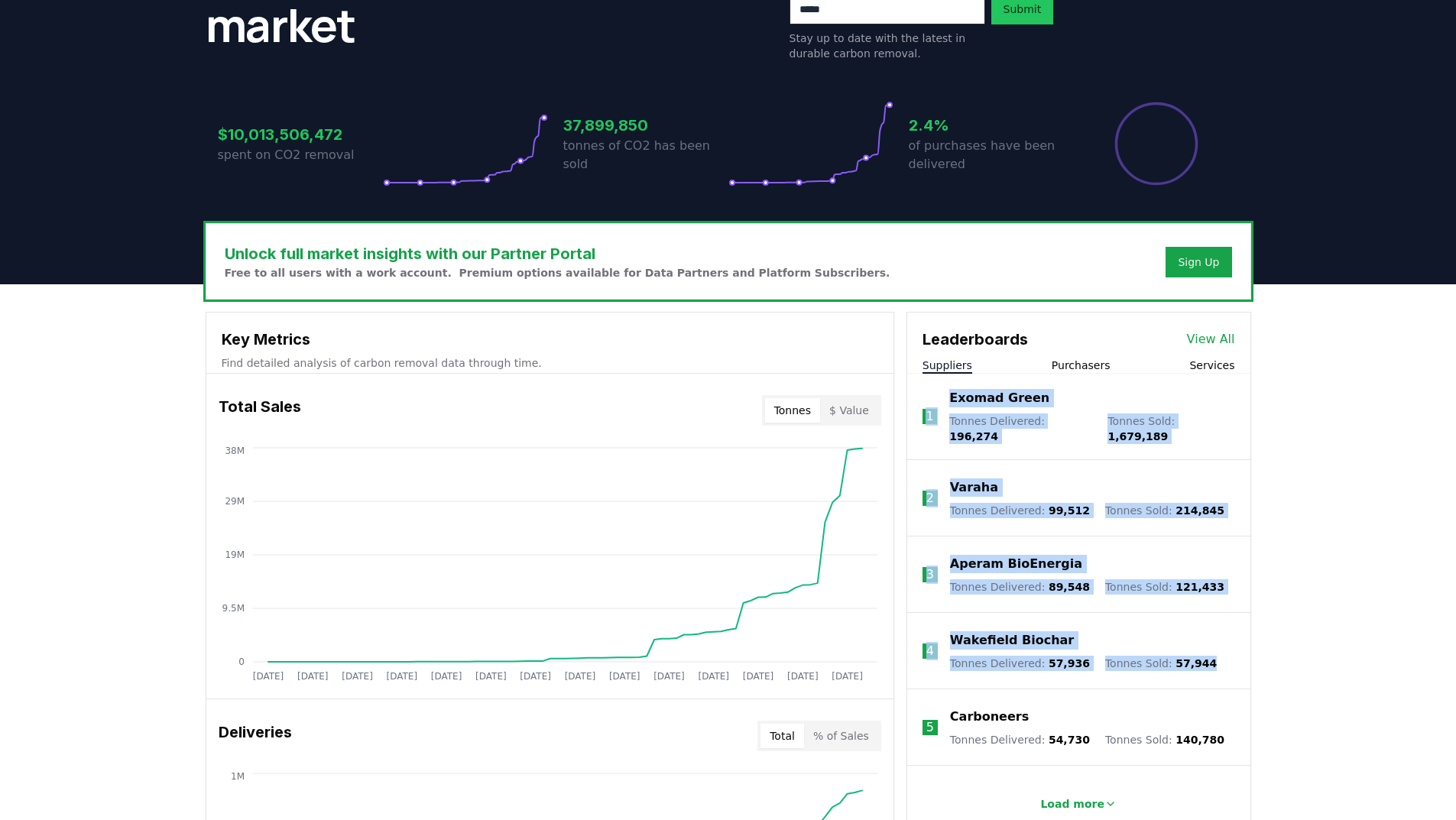
drag, startPoint x: 926, startPoint y: 389, endPoint x: 1194, endPoint y: 674, distance: 391.2
click at [1194, 674] on ol "1 Exomad Green Tonnes Delivered : 196,274 Tonnes Sold : 1,679,189 2 Varaha Tonn…" at bounding box center [1079, 608] width 343 height 468
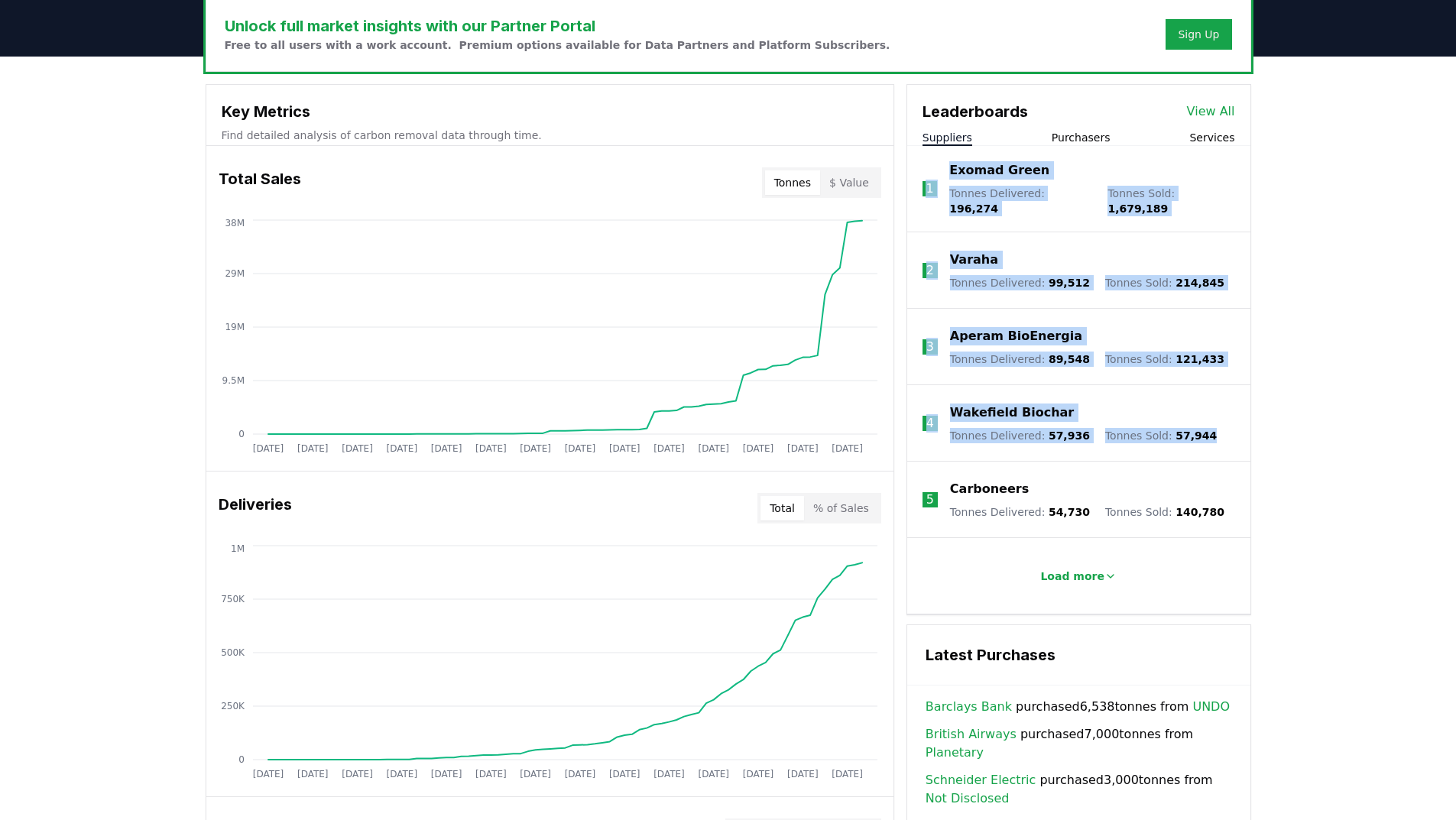
scroll to position [478, 0]
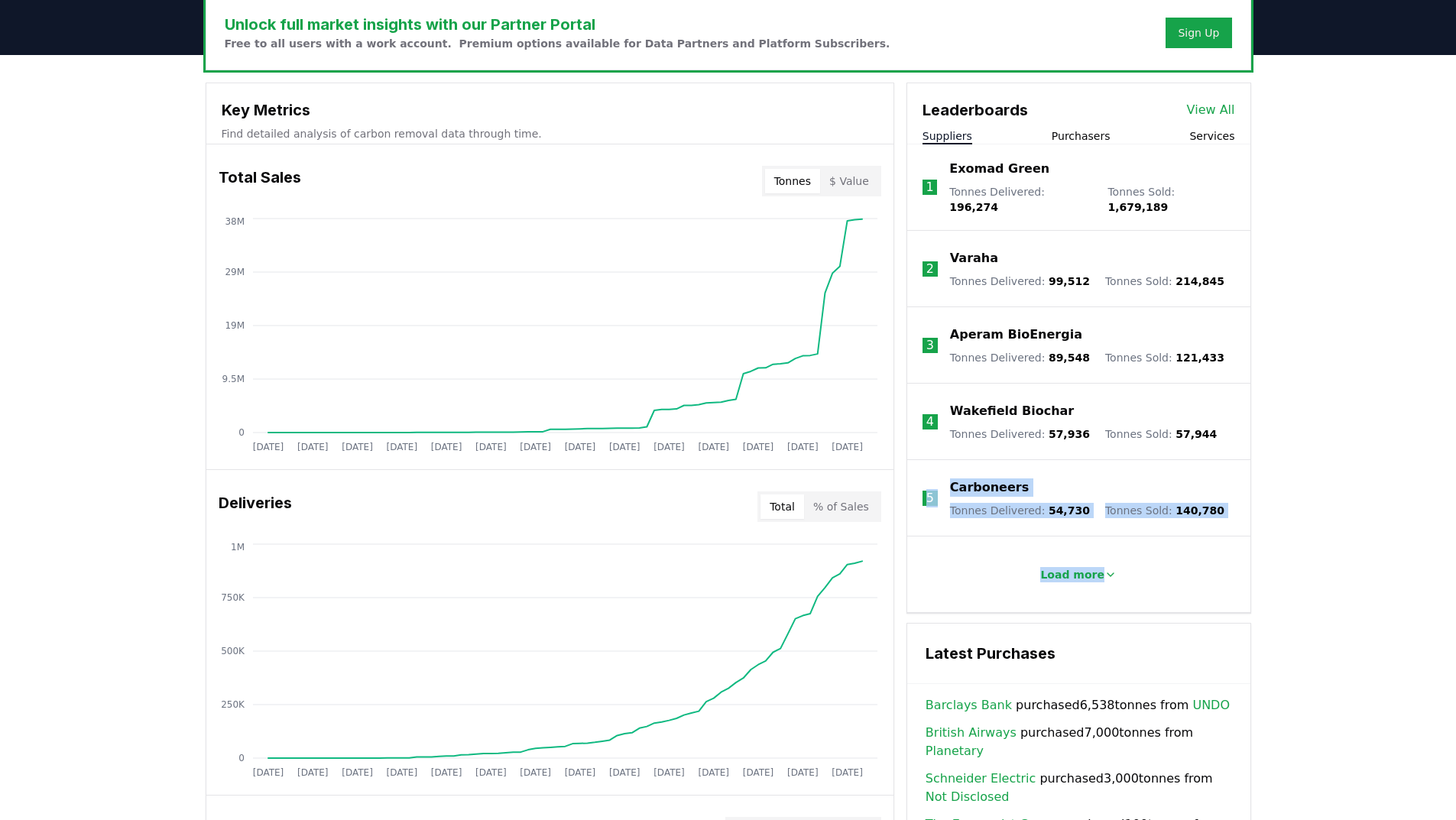
drag, startPoint x: 930, startPoint y: 461, endPoint x: 1174, endPoint y: 602, distance: 281.8
click at [1174, 601] on ol "1 Exomad Green Tonnes Delivered : 196,274 Tonnes Sold : 1,679,189 2 Varaha Tonn…" at bounding box center [1079, 378] width 343 height 468
click at [1305, 579] on div "Unlock full market insights with our Partner Portal Free to all users with a wo…" at bounding box center [728, 667] width 1456 height 1223
click at [1108, 573] on icon at bounding box center [1110, 575] width 6 height 3
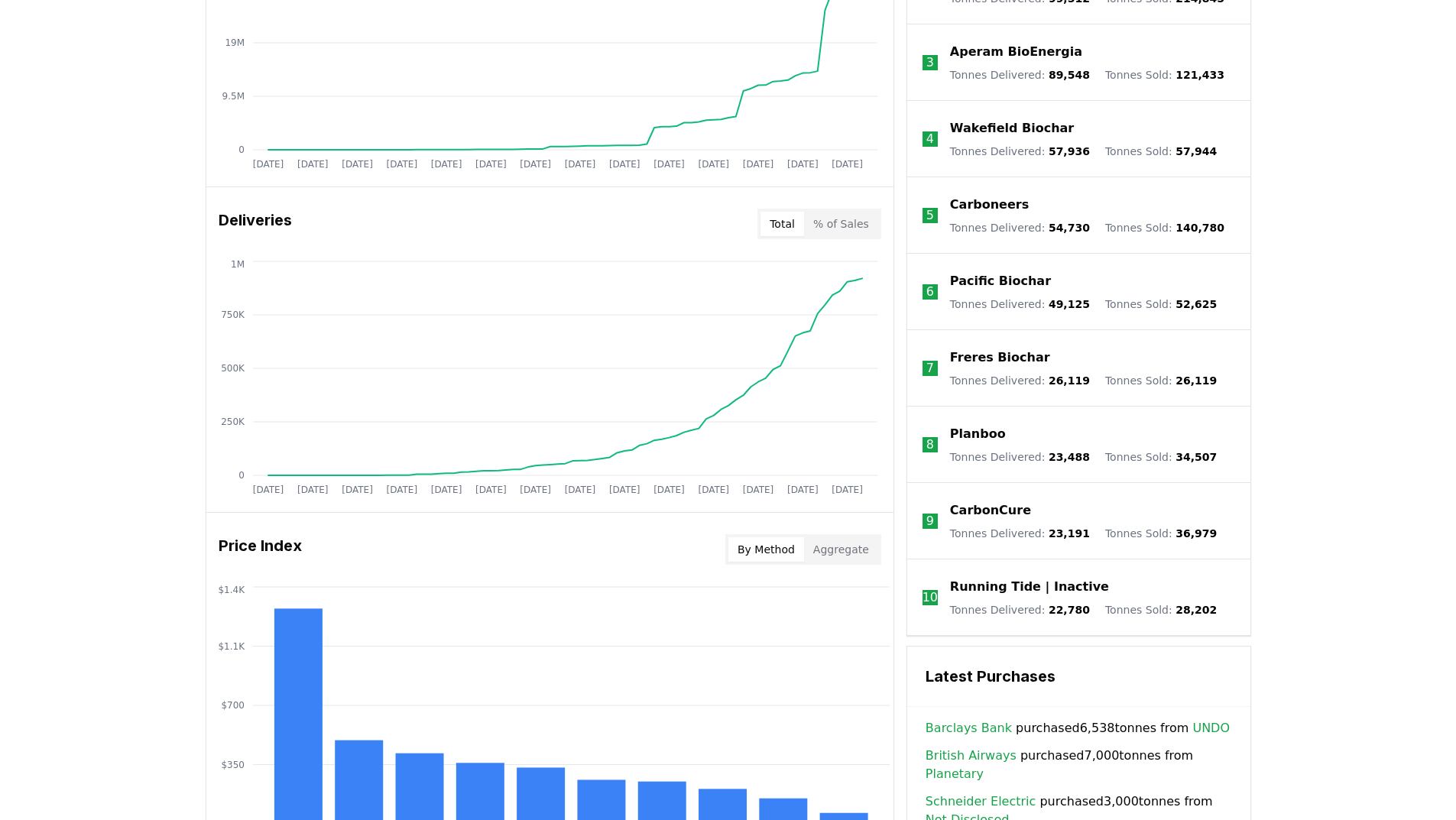
scroll to position [784, 0]
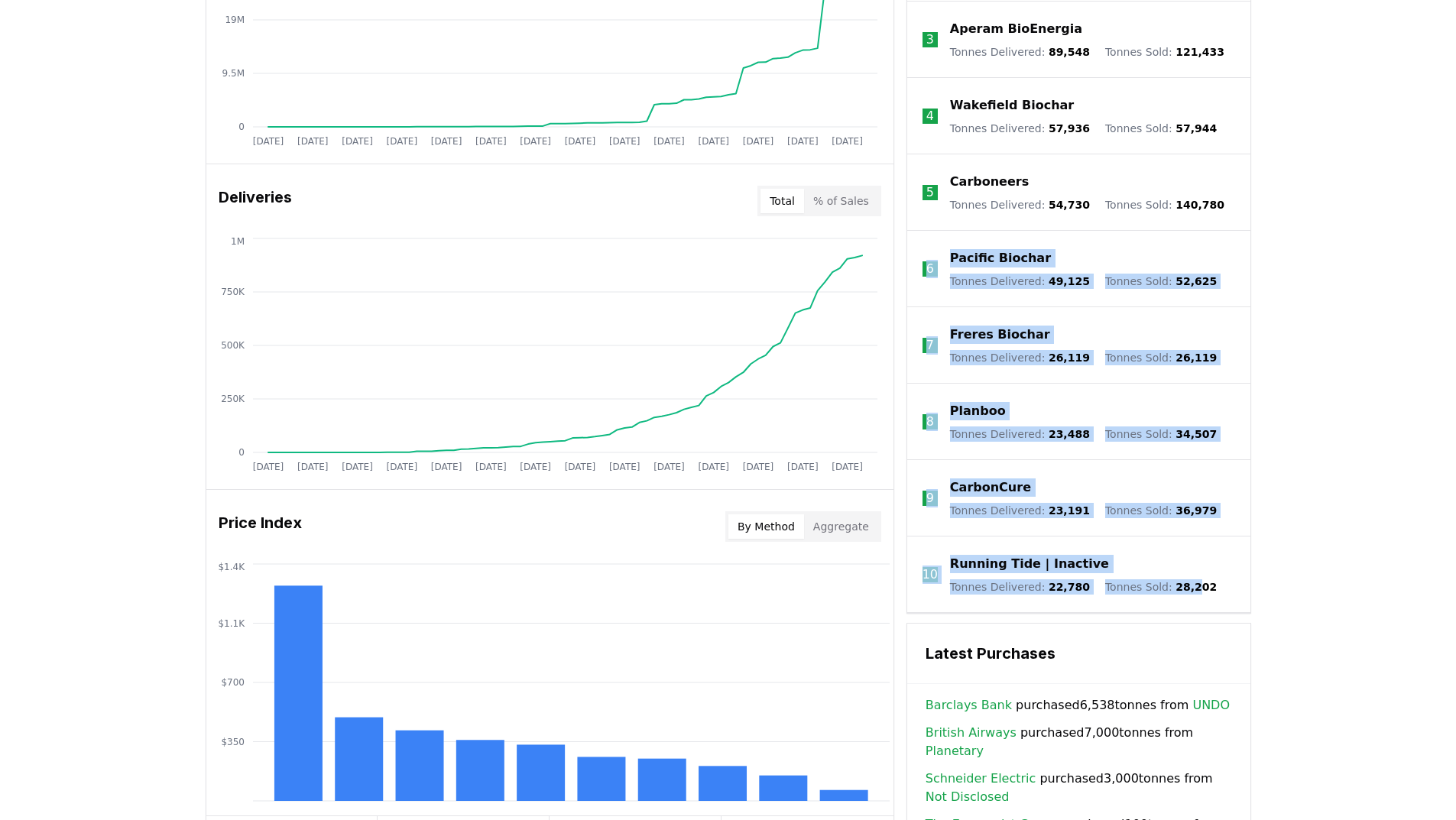
drag, startPoint x: 930, startPoint y: 239, endPoint x: 1173, endPoint y: 578, distance: 417.1
click at [1173, 578] on ol "1 Exomad Green Tonnes Delivered : 196,274 Tonnes Sold : 1,679,189 2 Varaha Tonn…" at bounding box center [1079, 226] width 343 height 774
click at [1293, 558] on div "Unlock full market insights with our Partner Portal Free to all users with a wo…" at bounding box center [728, 361] width 1456 height 1223
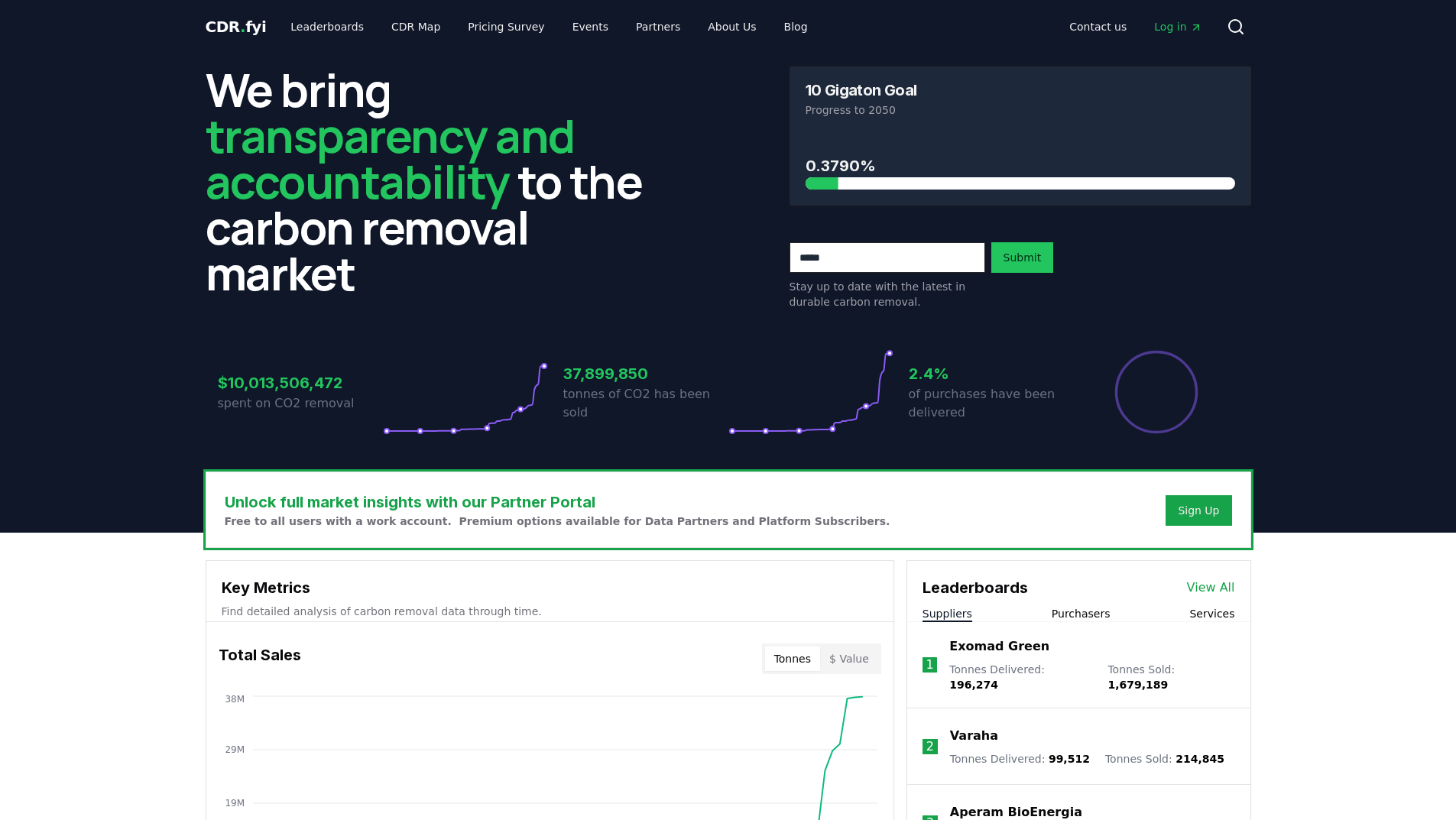
scroll to position [0, 0]
